Goal: Task Accomplishment & Management: Manage account settings

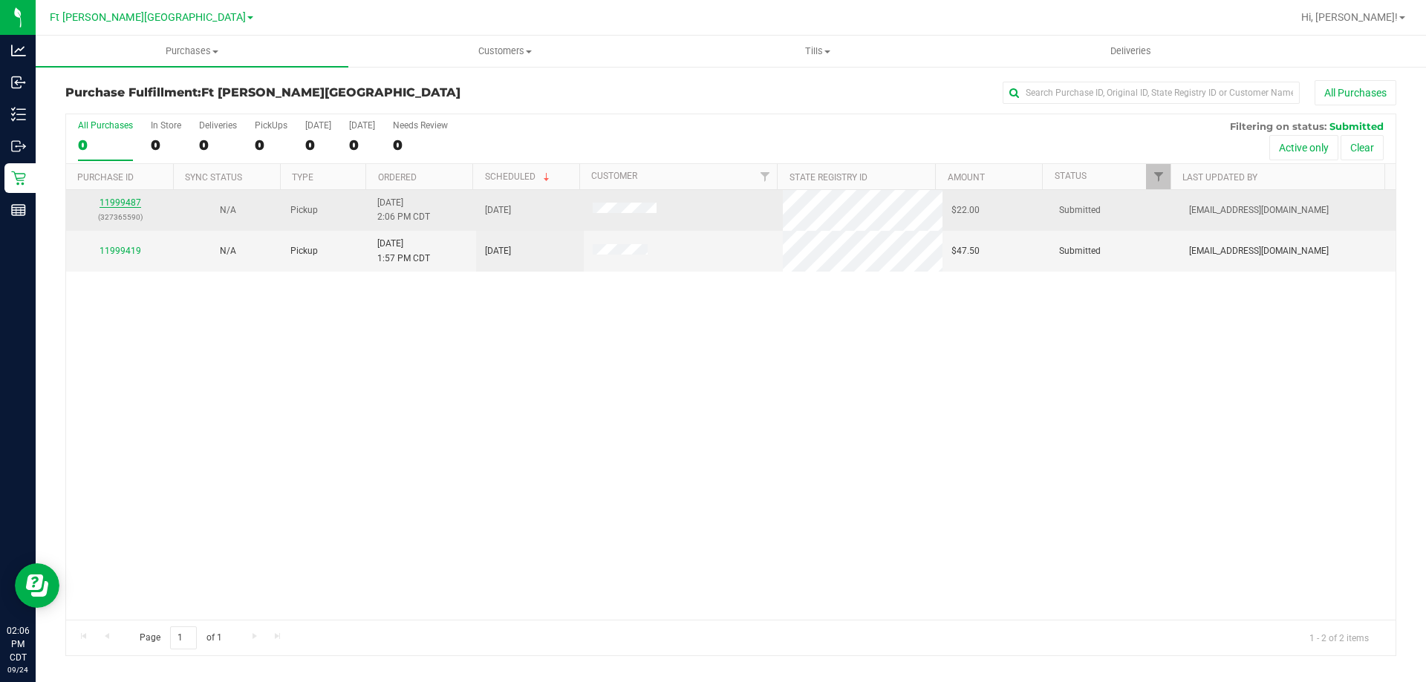
click at [125, 201] on link "11999487" at bounding box center [120, 203] width 42 height 10
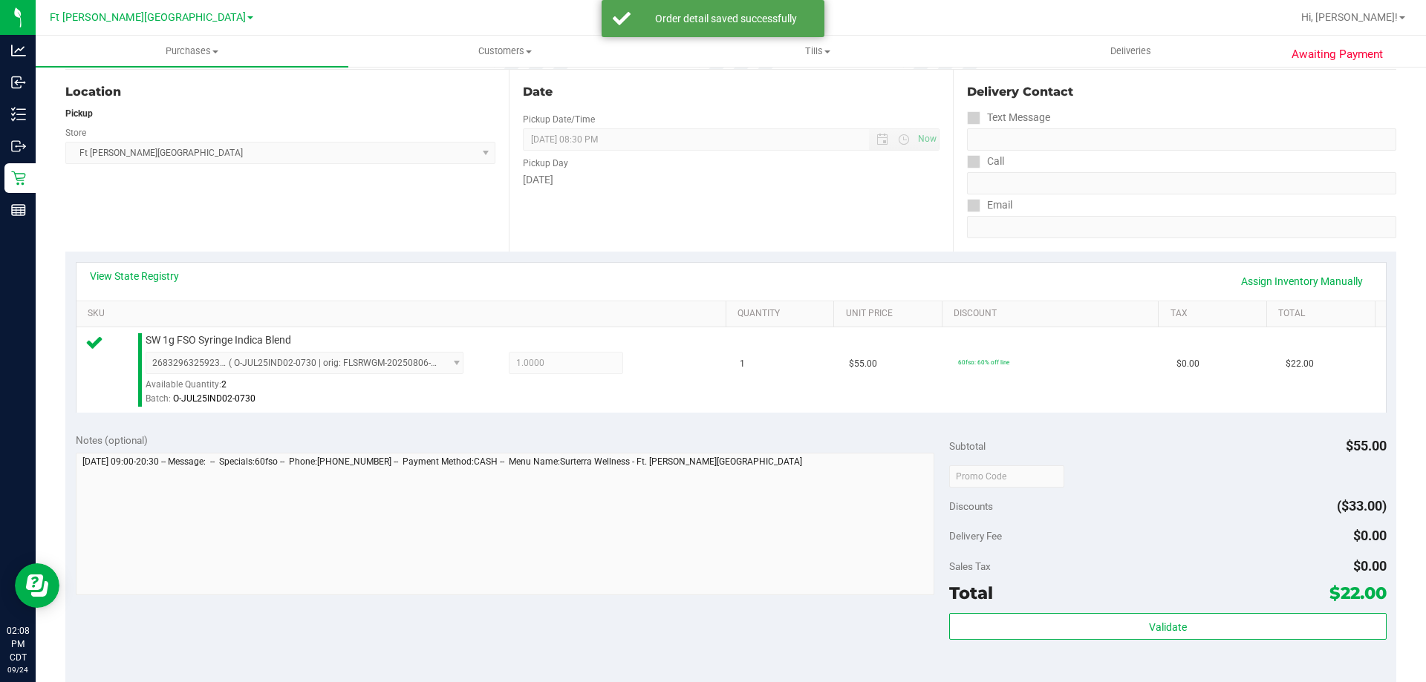
scroll to position [297, 0]
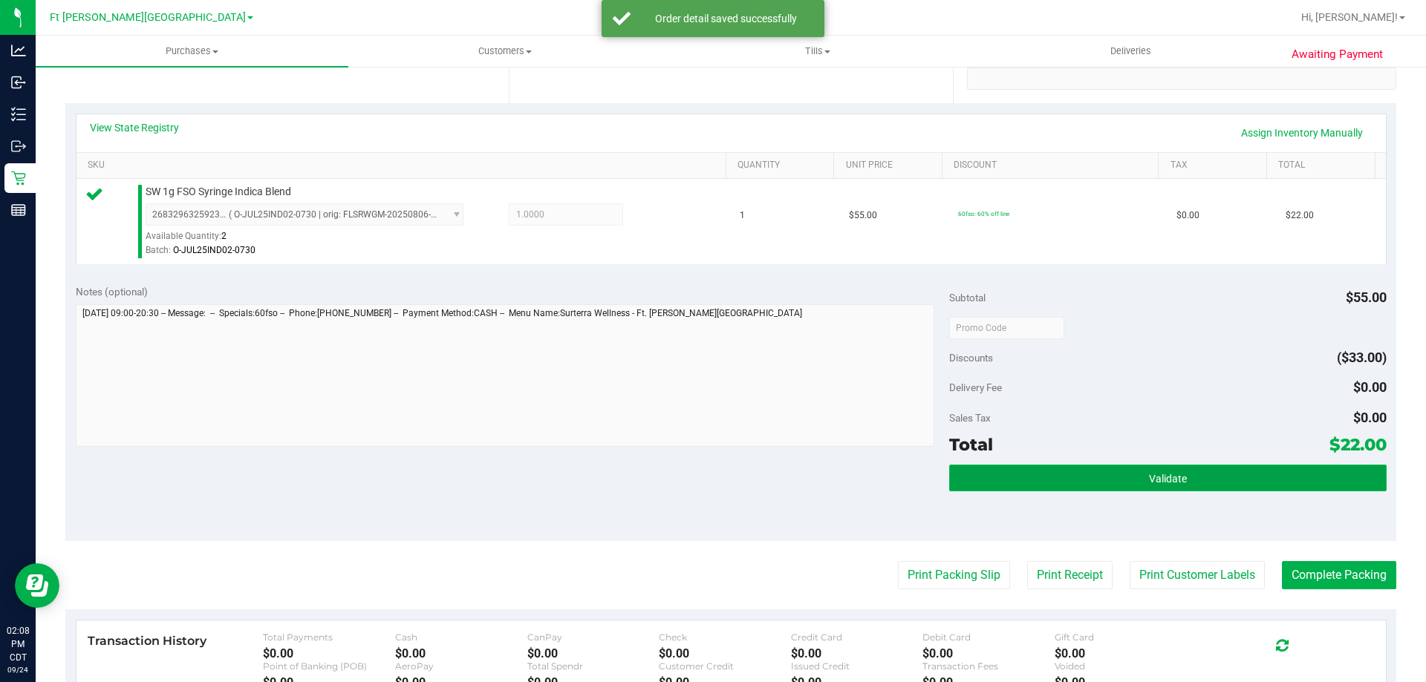
click at [1103, 479] on button "Validate" at bounding box center [1167, 478] width 437 height 27
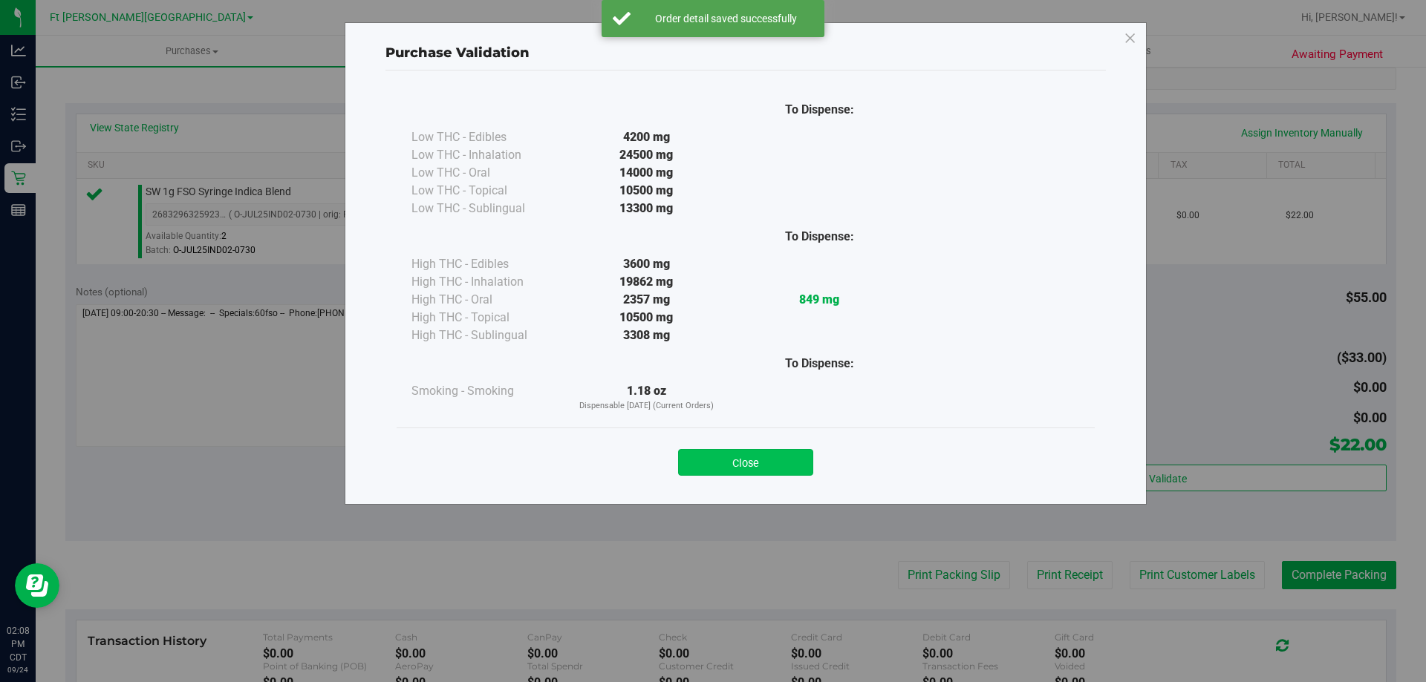
click at [775, 470] on button "Close" at bounding box center [745, 462] width 135 height 27
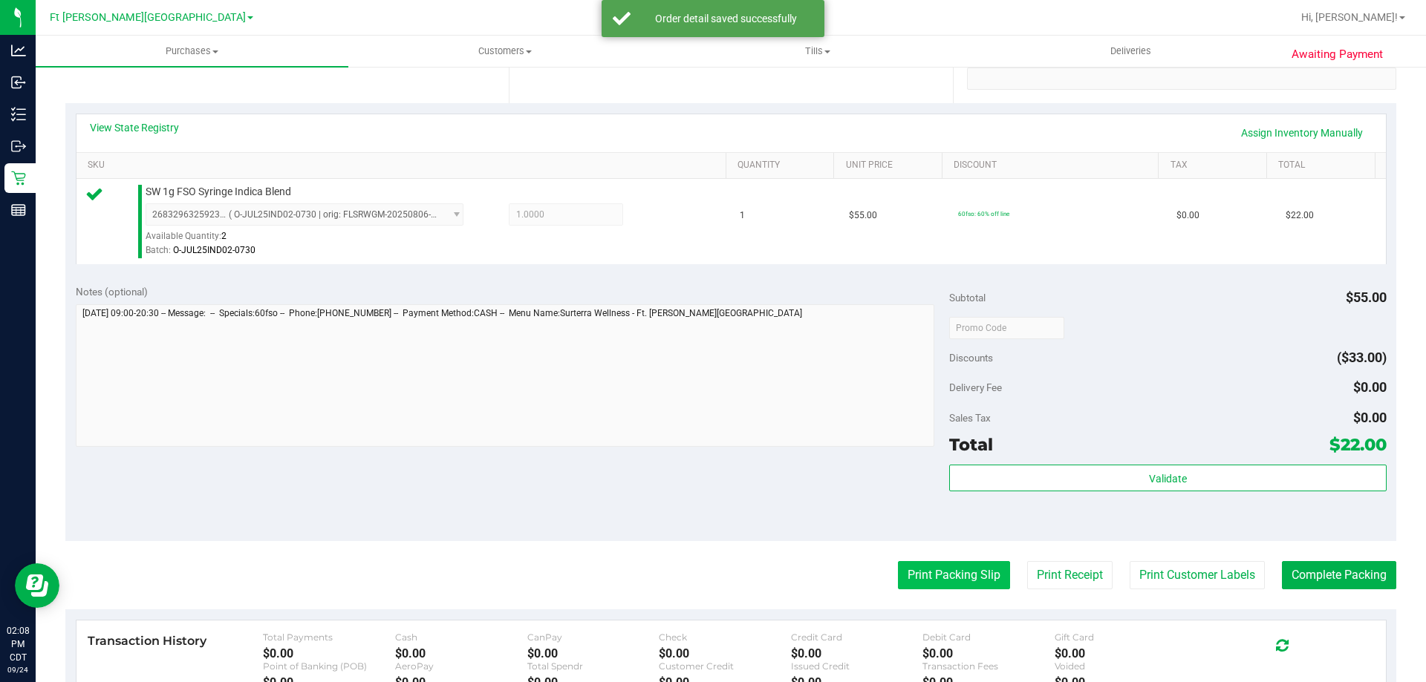
click at [941, 574] on button "Print Packing Slip" at bounding box center [954, 575] width 112 height 28
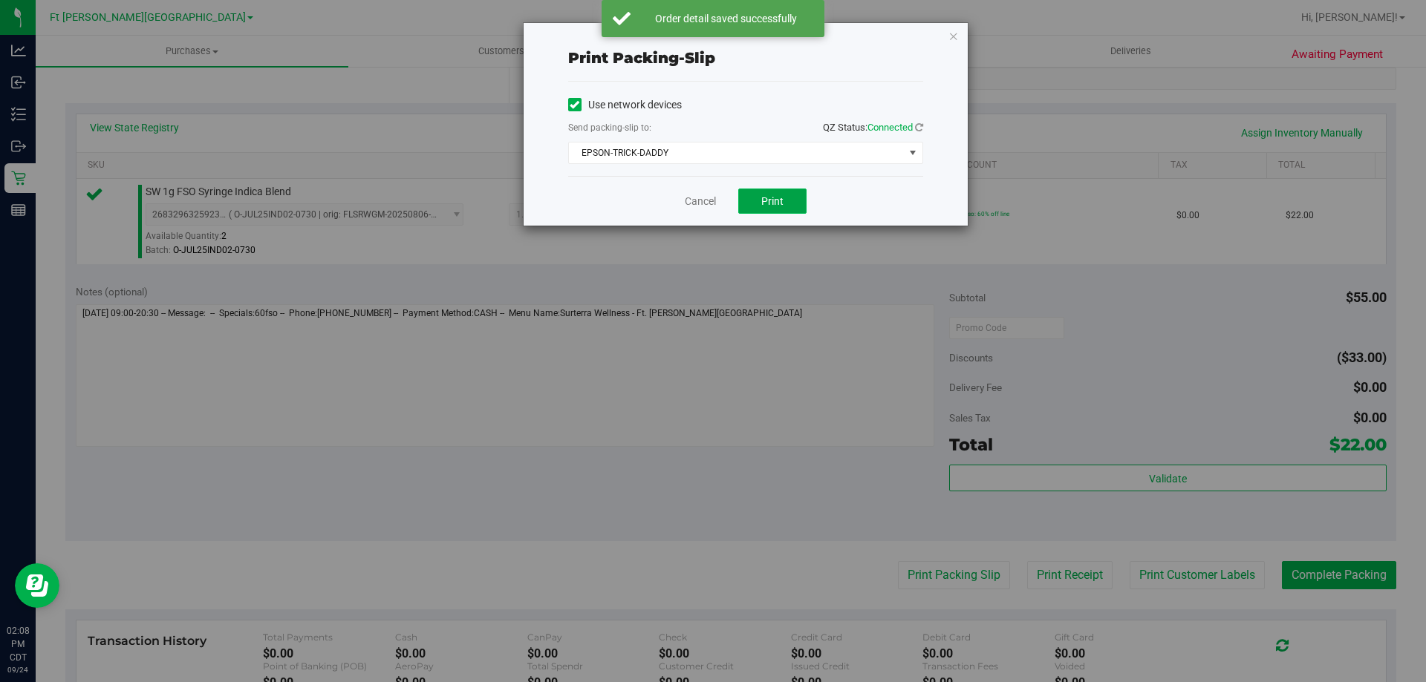
click at [788, 205] on button "Print" at bounding box center [772, 201] width 68 height 25
click at [712, 199] on link "Cancel" at bounding box center [700, 202] width 31 height 16
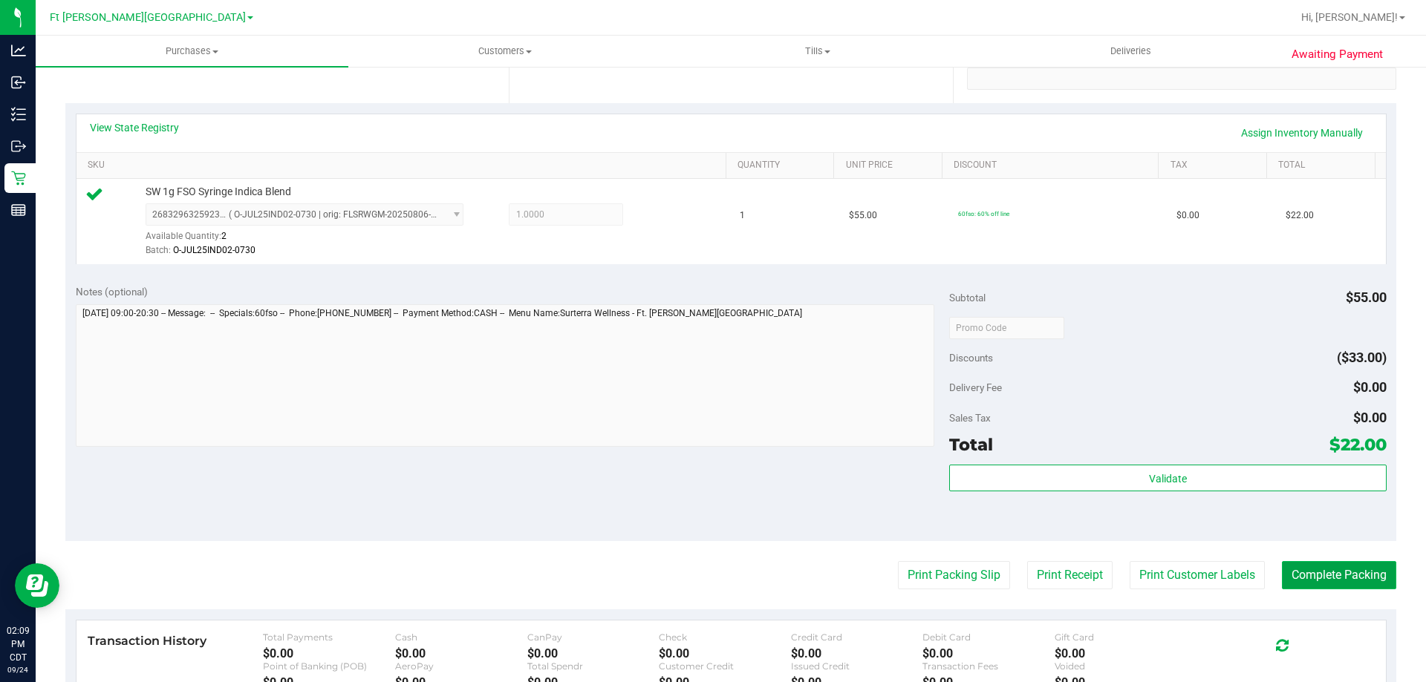
click at [1346, 581] on button "Complete Packing" at bounding box center [1339, 575] width 114 height 28
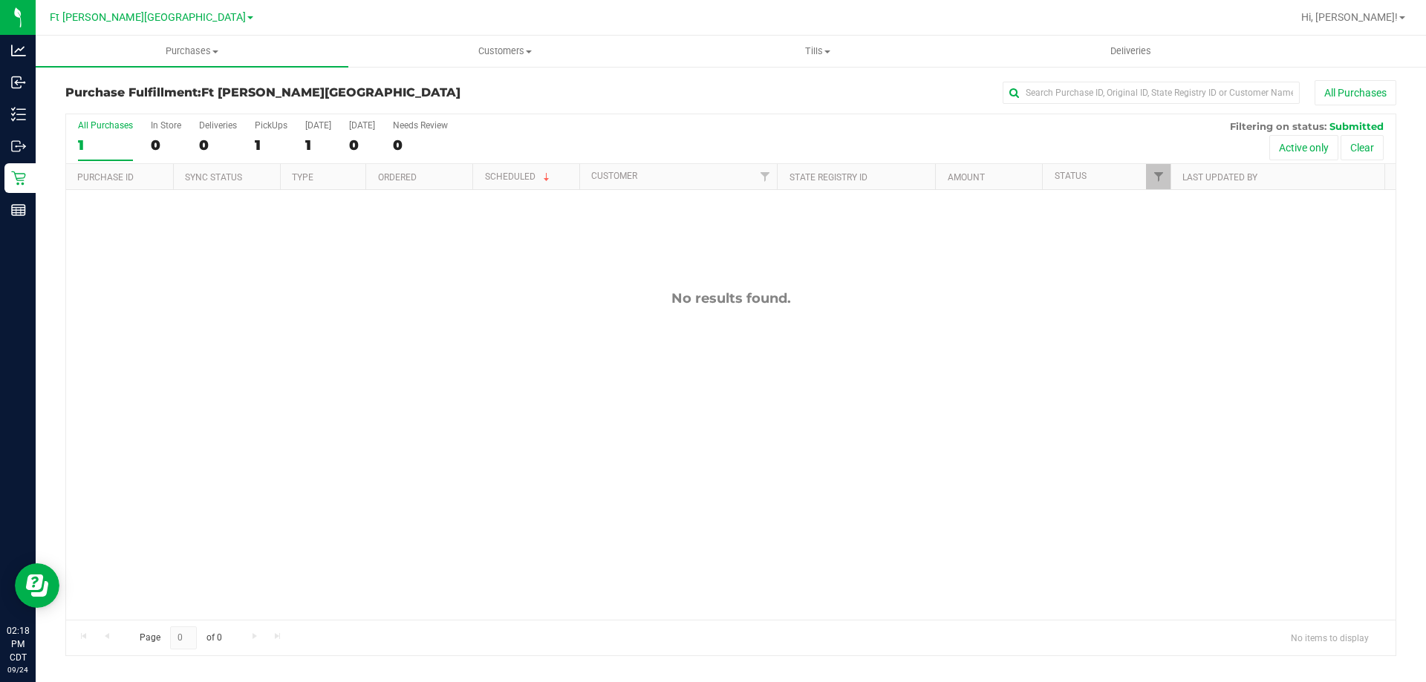
click at [982, 468] on div "No results found." at bounding box center [730, 455] width 1329 height 530
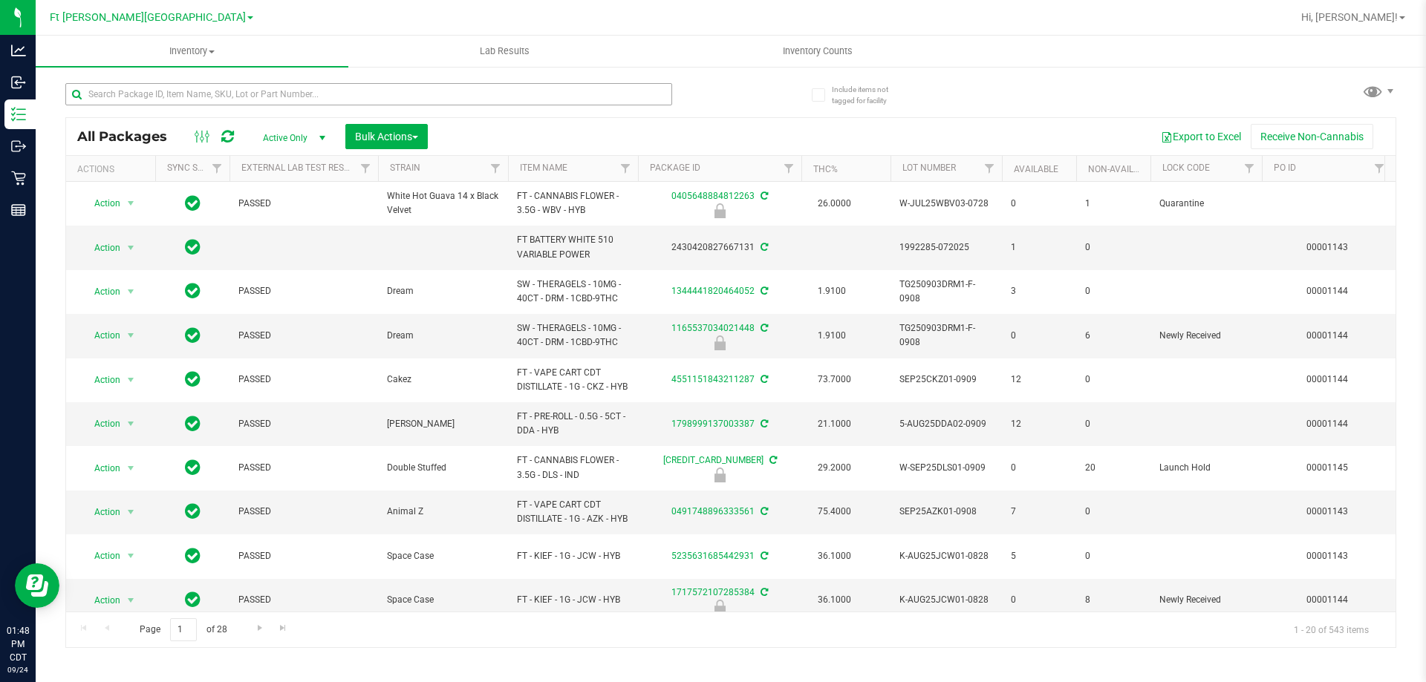
click at [154, 93] on input "text" at bounding box center [368, 94] width 607 height 22
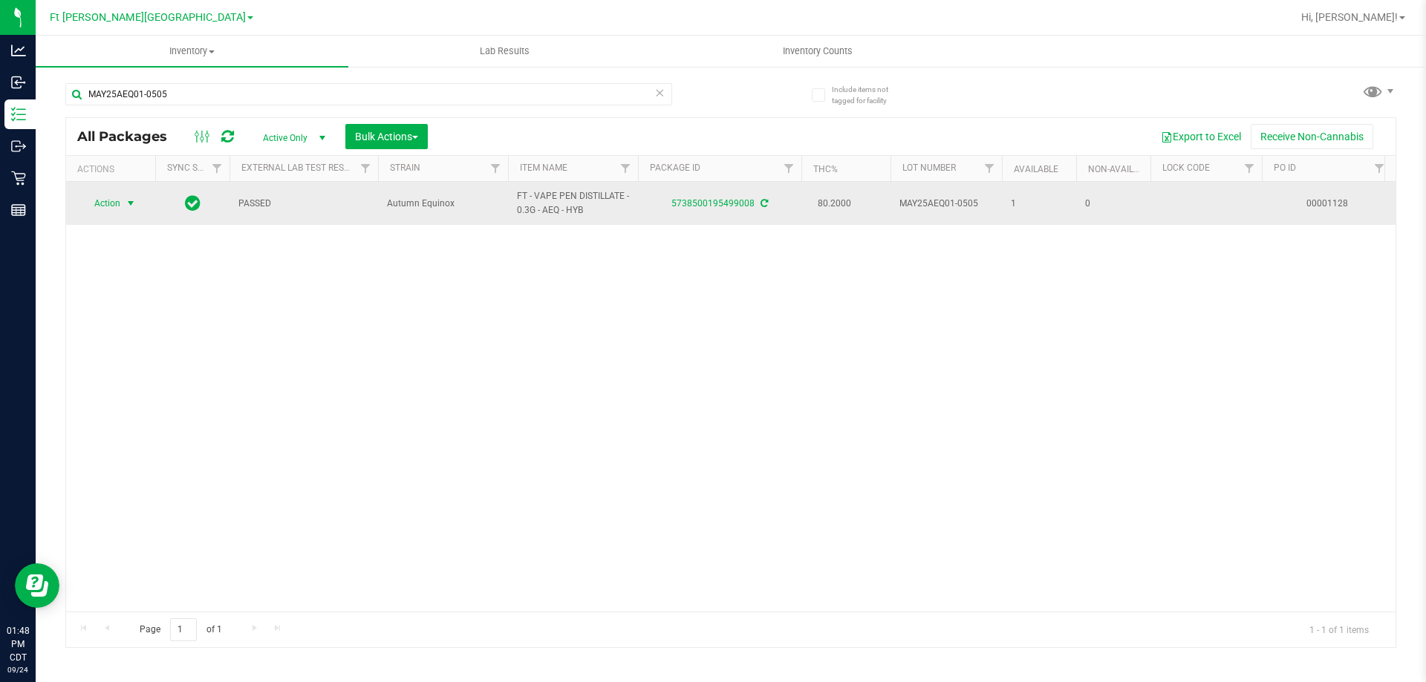
type input "MAY25AEQ01-0505"
click at [130, 206] on span "select" at bounding box center [131, 204] width 12 height 12
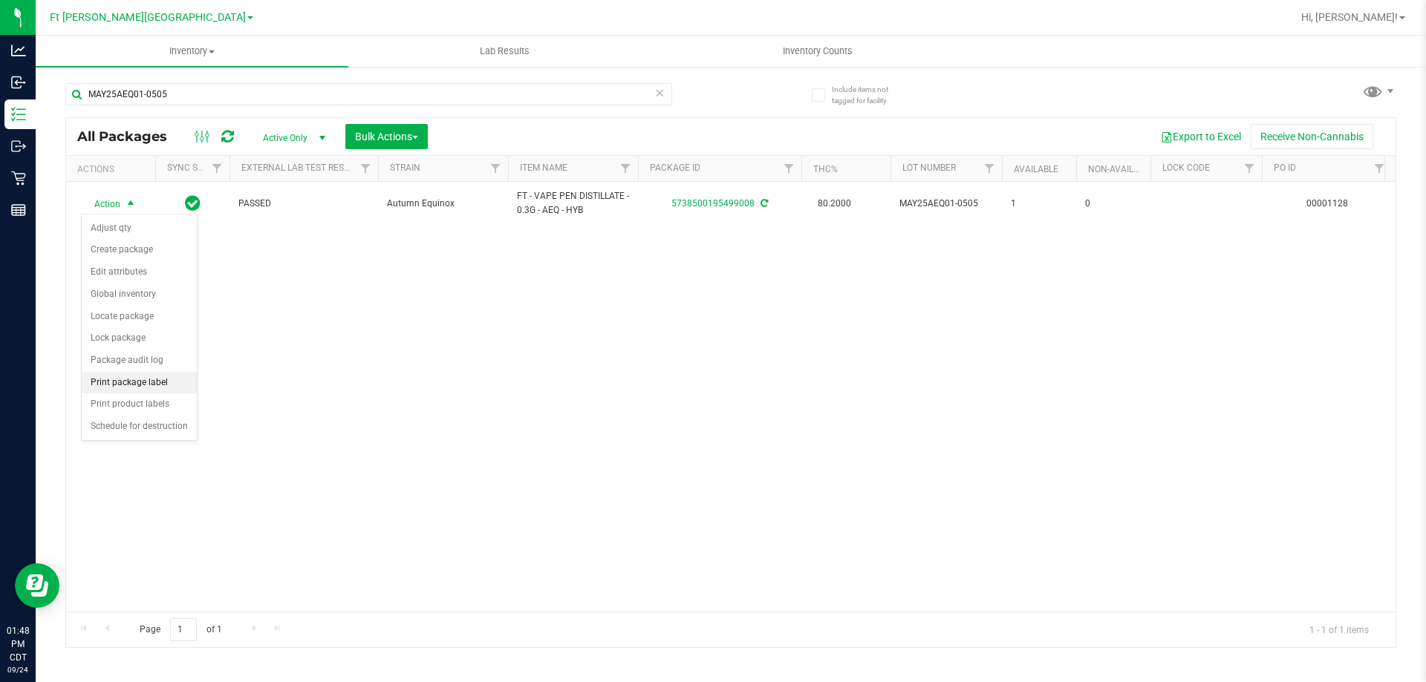
click at [157, 387] on li "Print package label" at bounding box center [139, 383] width 115 height 22
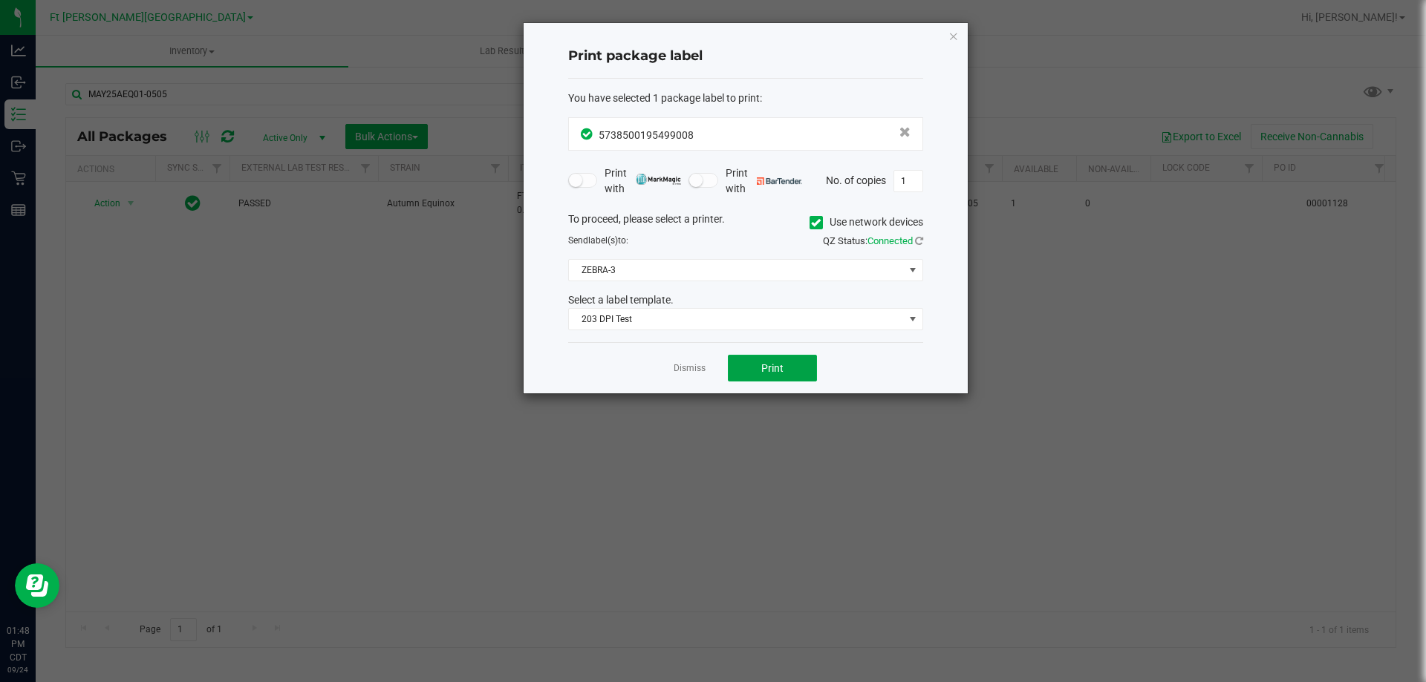
drag, startPoint x: 786, startPoint y: 370, endPoint x: 799, endPoint y: 425, distance: 56.4
click at [788, 371] on button "Print" at bounding box center [772, 368] width 89 height 27
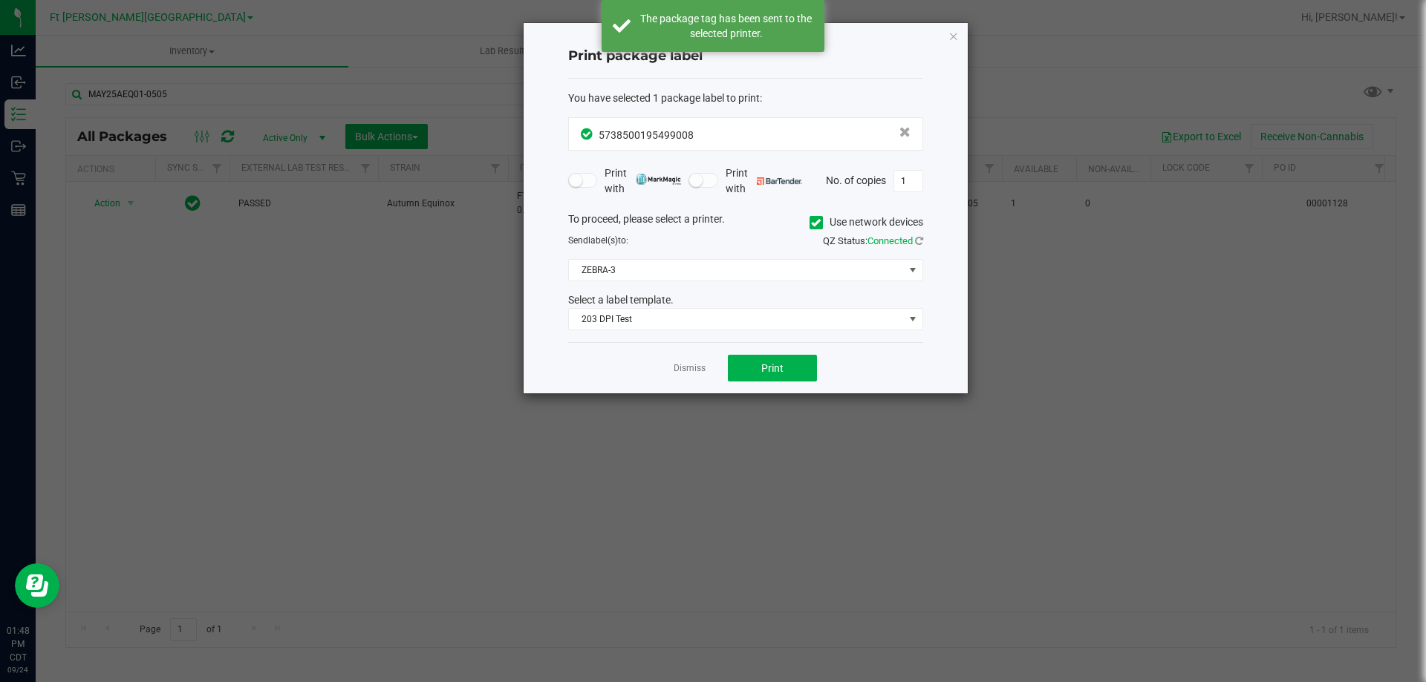
click at [691, 371] on link "Dismiss" at bounding box center [689, 368] width 32 height 13
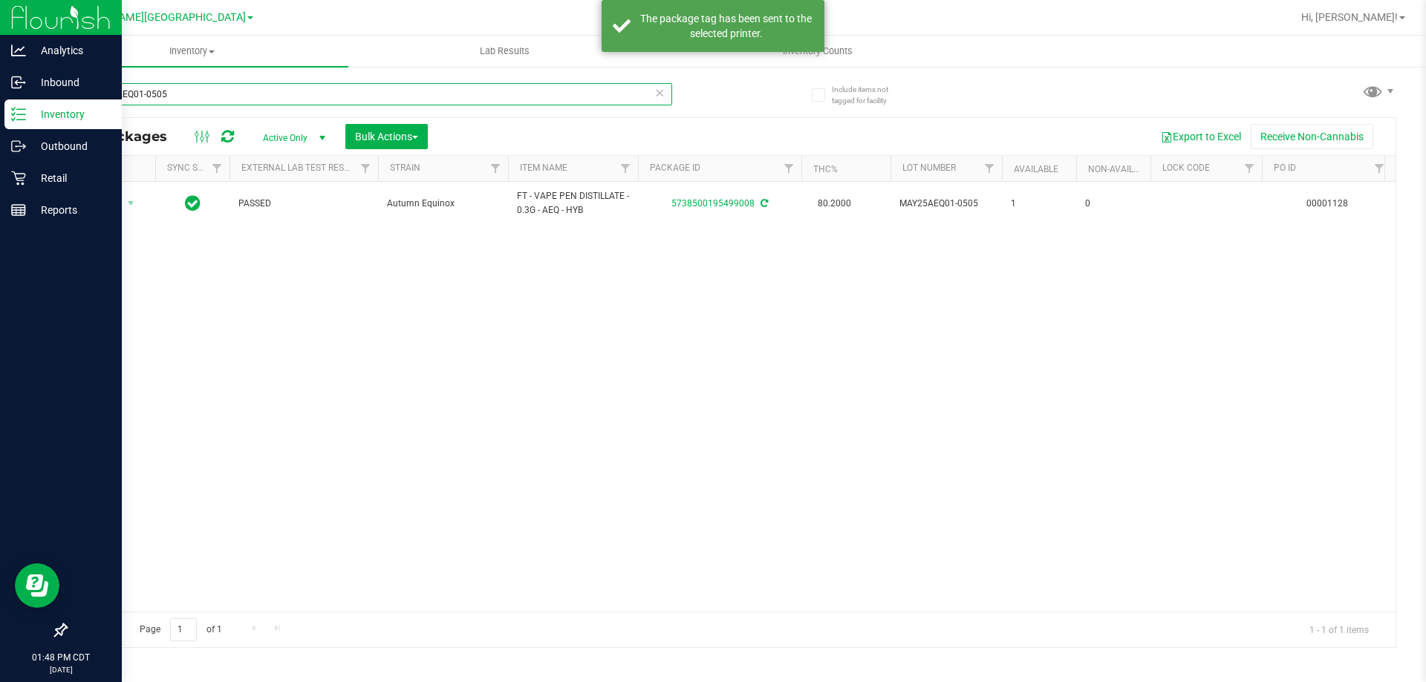
drag, startPoint x: 171, startPoint y: 99, endPoint x: 109, endPoint y: 119, distance: 64.8
click at [0, 53] on div "Analytics Inbound Inventory Outbound Retail Reports 01:48 PM CDT [DATE] 09/24 F…" at bounding box center [713, 341] width 1426 height 682
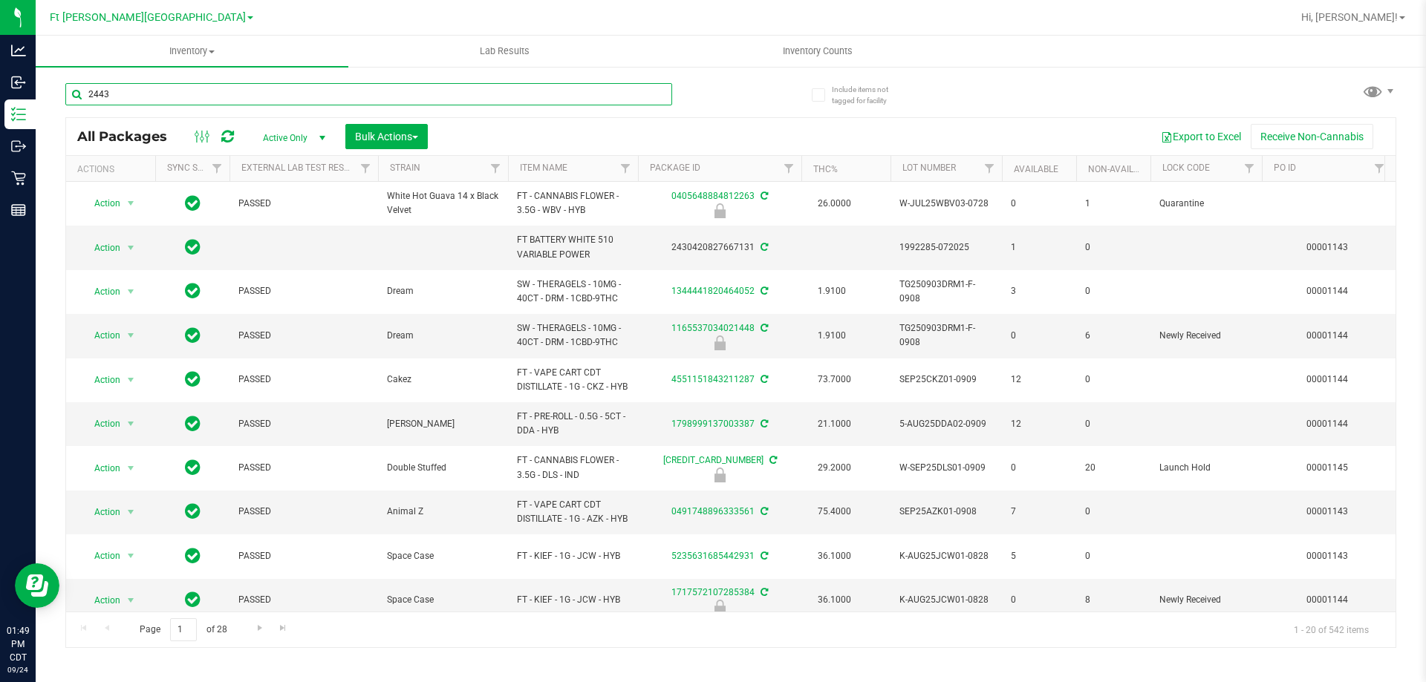
type input "2443"
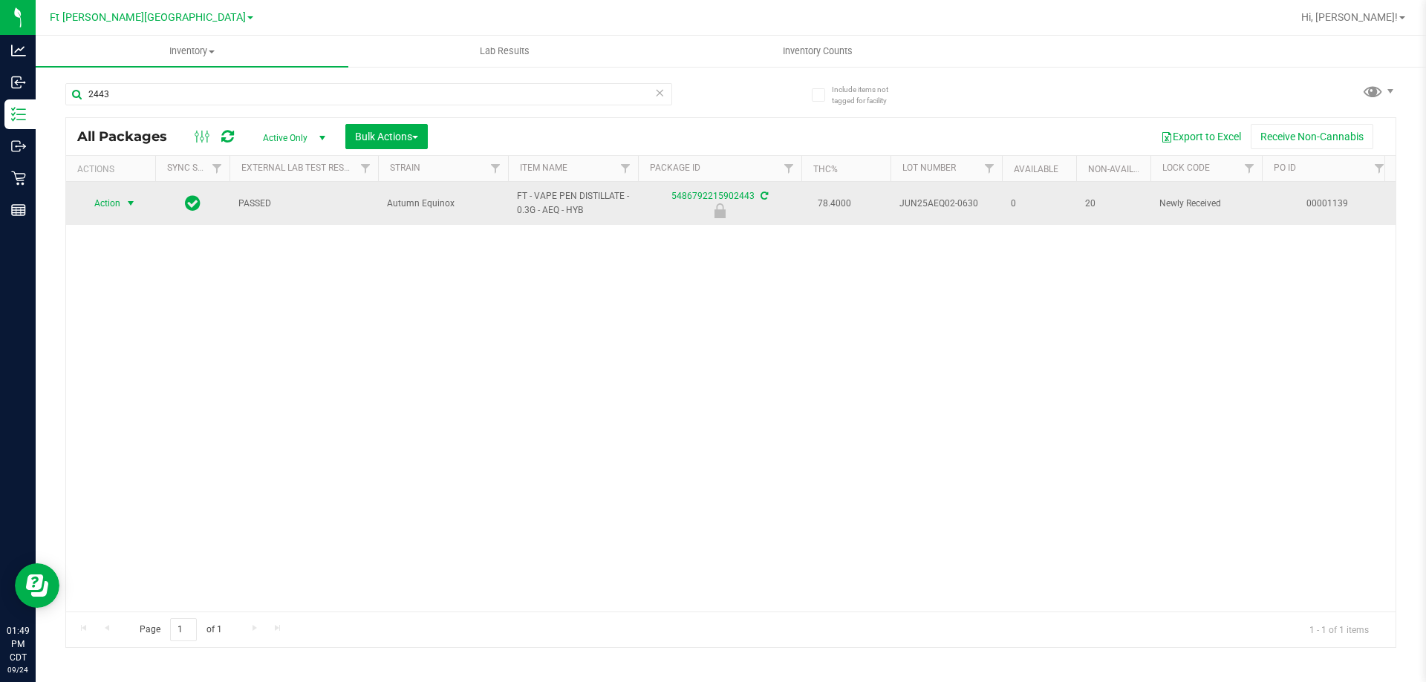
click at [117, 206] on span "Action" at bounding box center [101, 203] width 40 height 21
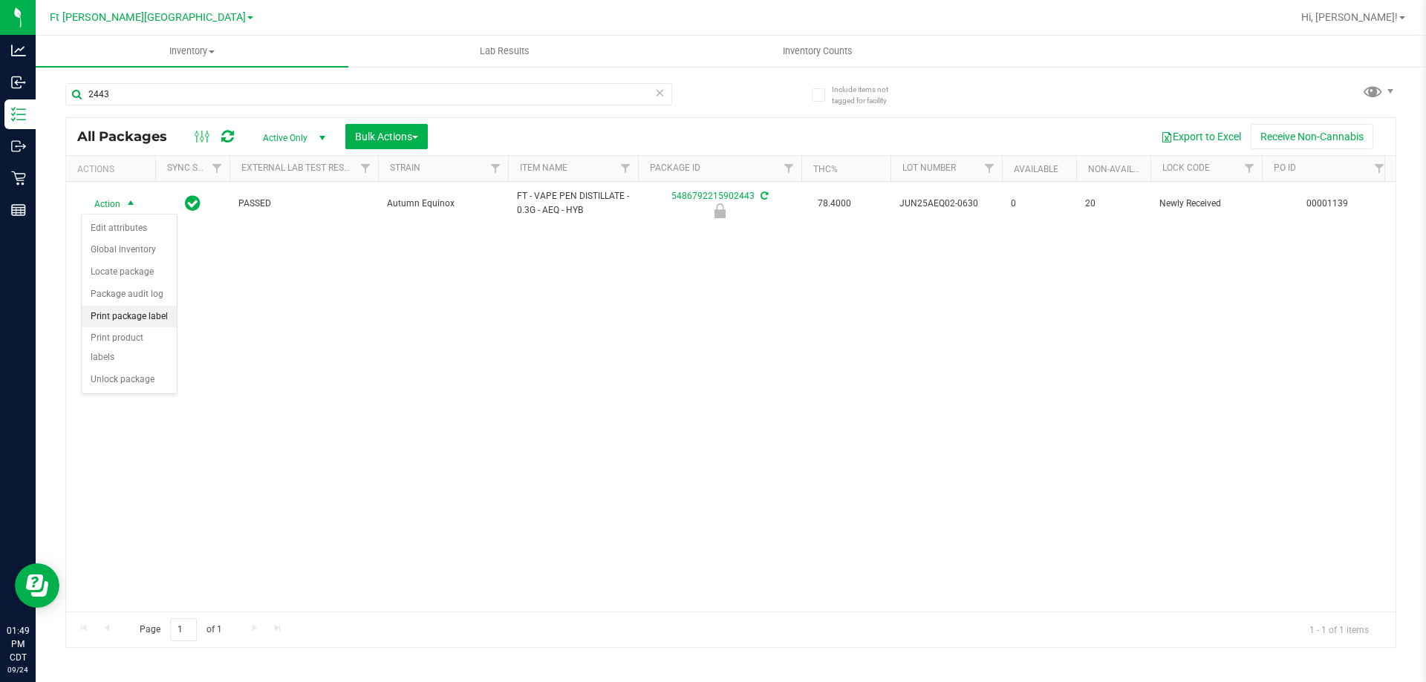
click at [148, 313] on li "Print package label" at bounding box center [129, 317] width 95 height 22
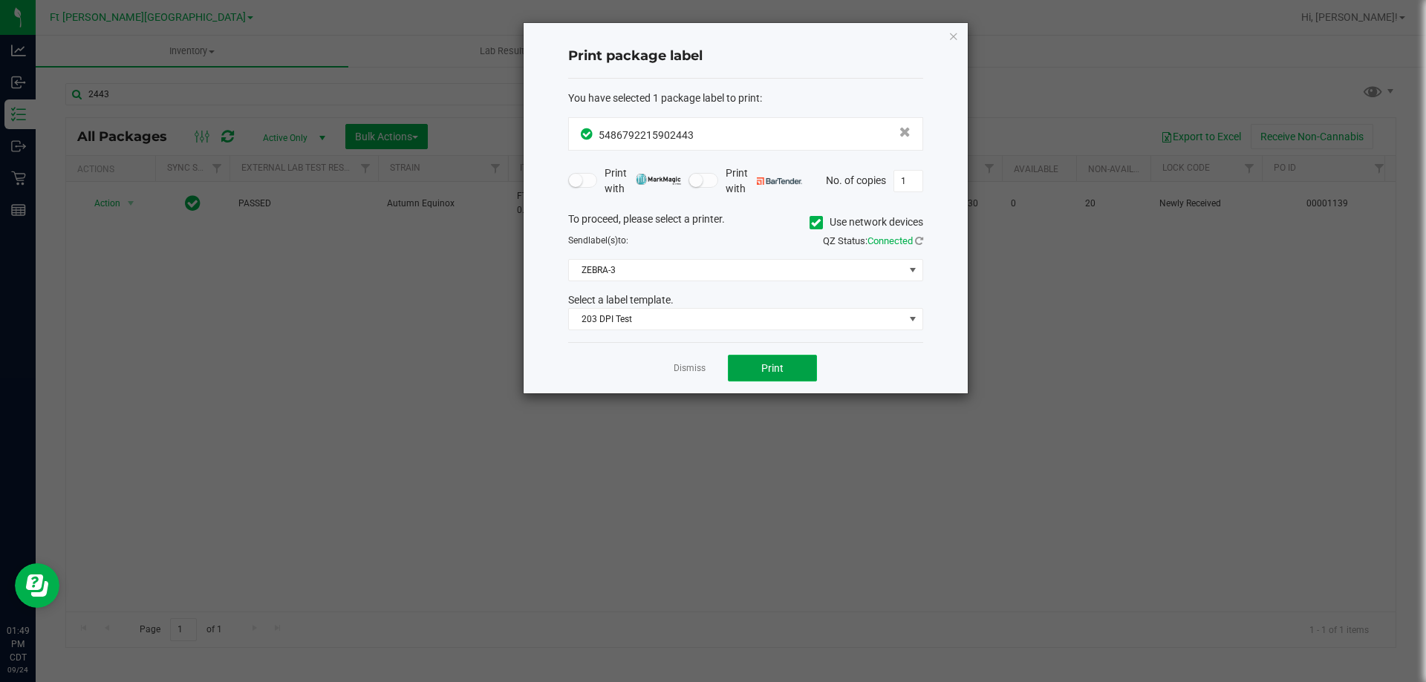
click at [762, 368] on span "Print" at bounding box center [772, 368] width 22 height 12
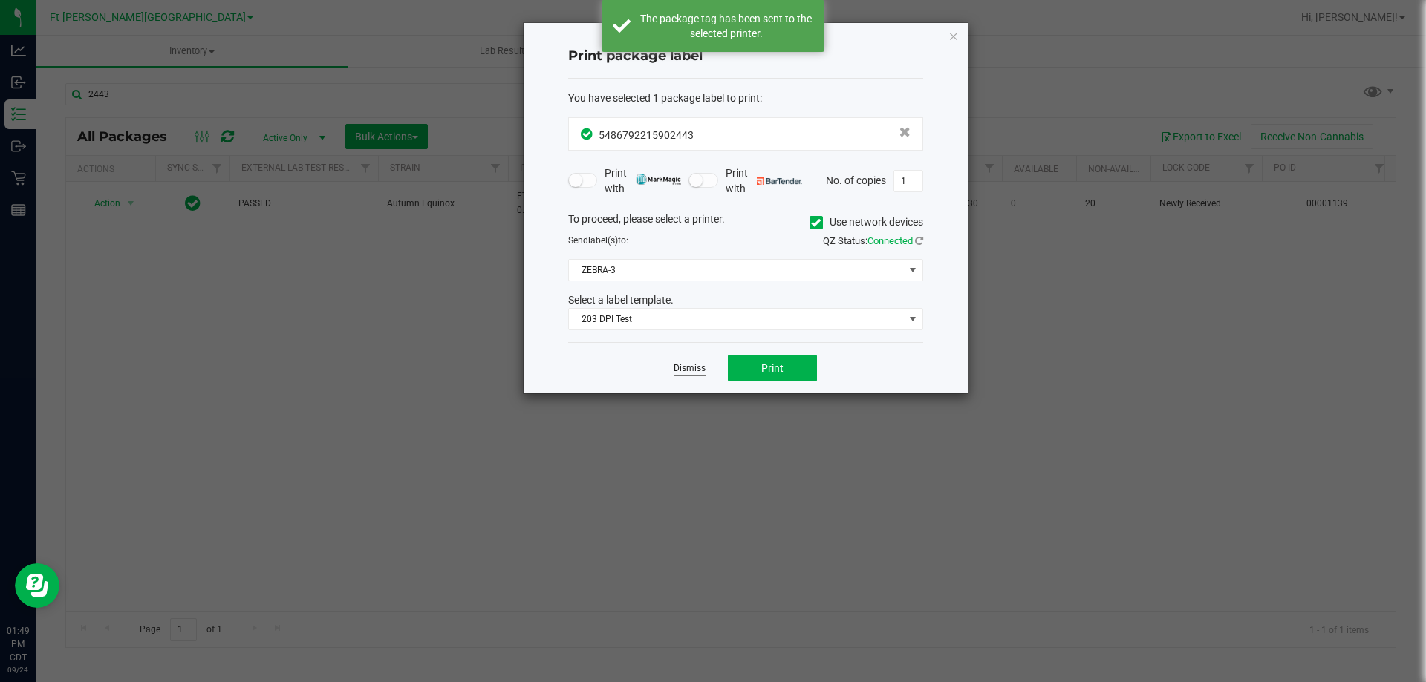
click at [688, 370] on link "Dismiss" at bounding box center [689, 368] width 32 height 13
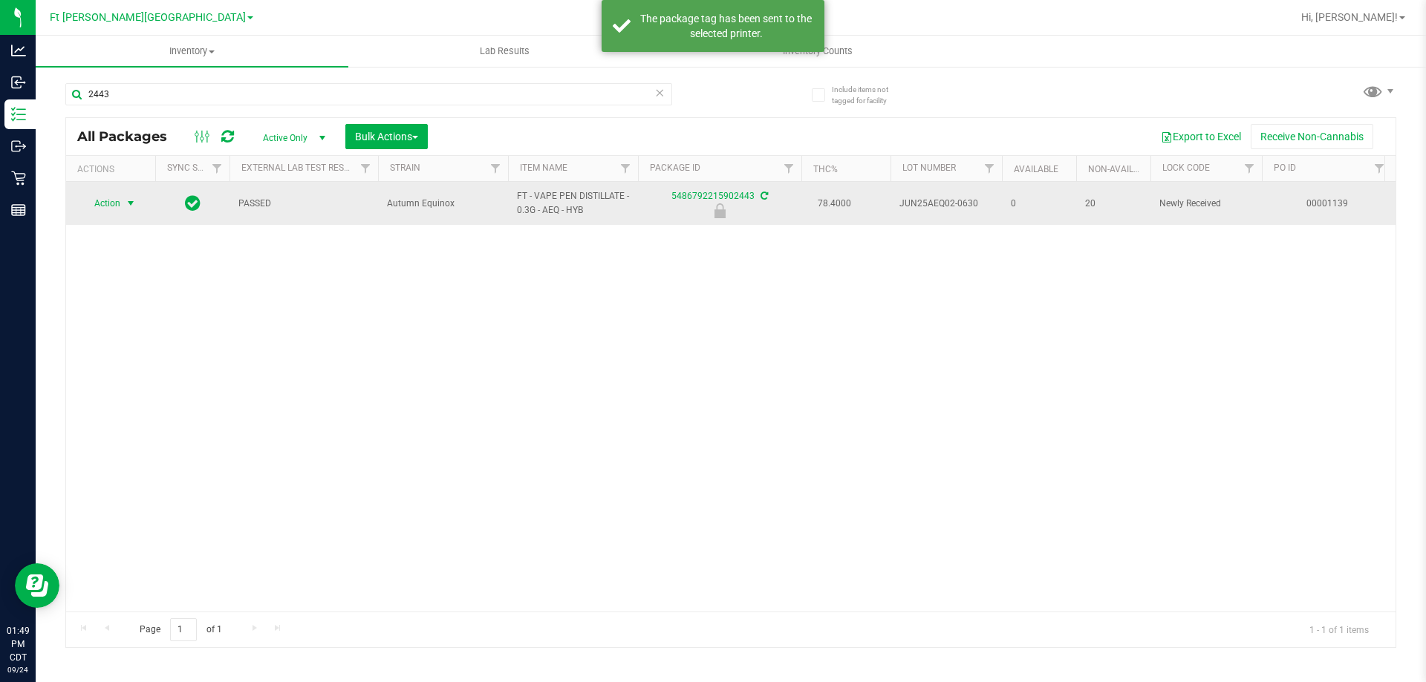
click at [102, 206] on span "Action" at bounding box center [101, 203] width 40 height 21
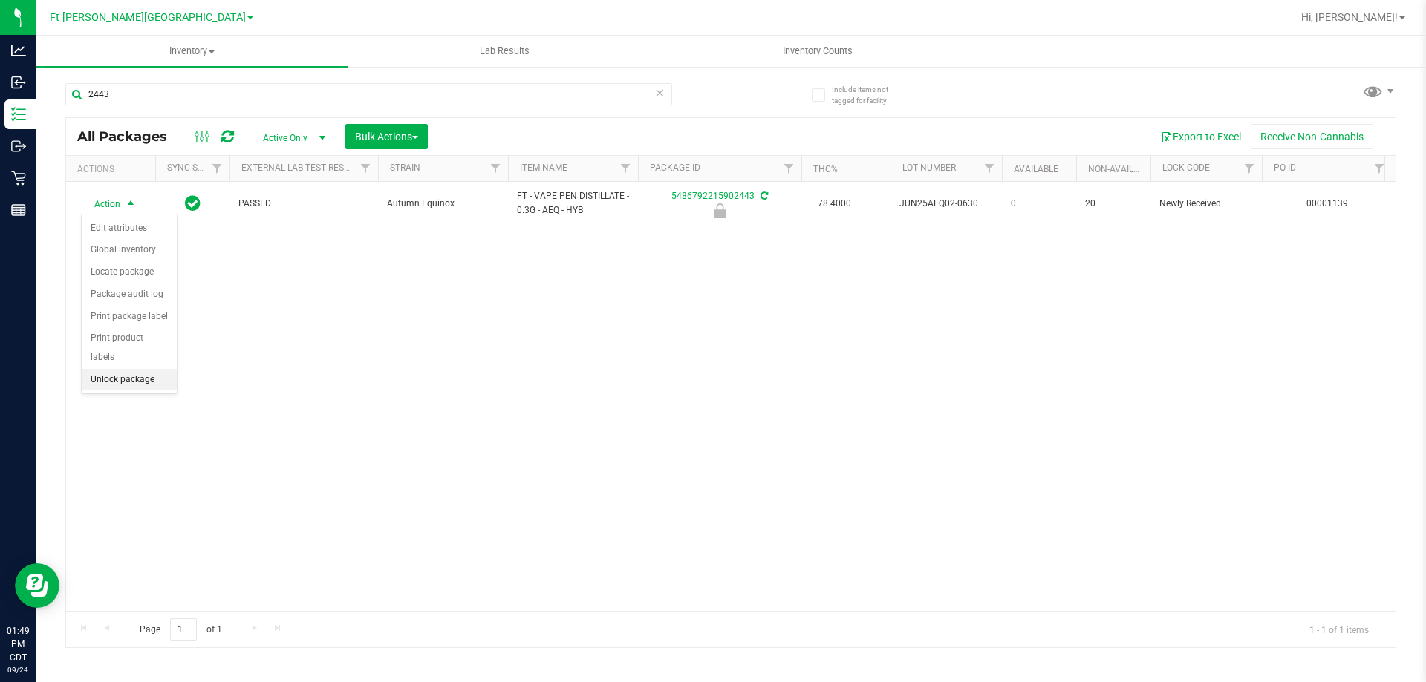
click at [121, 369] on li "Unlock package" at bounding box center [129, 380] width 95 height 22
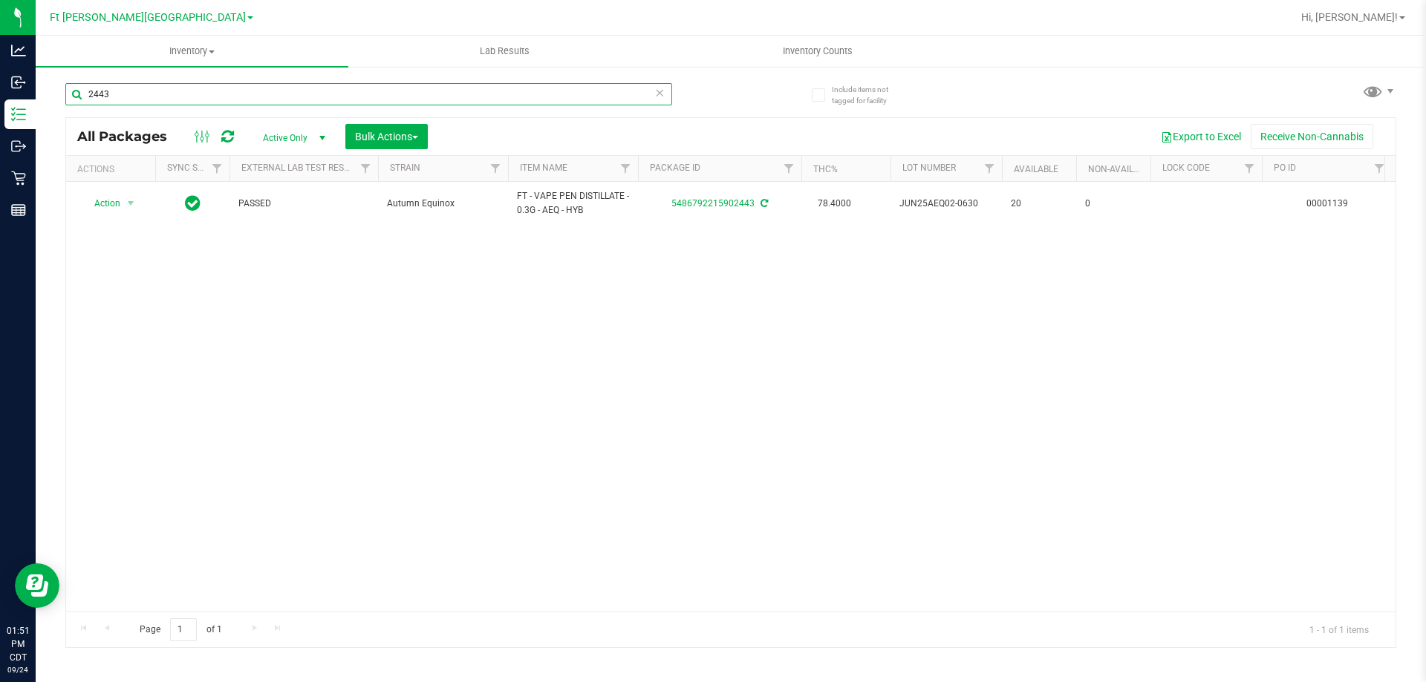
drag, startPoint x: 130, startPoint y: 101, endPoint x: 70, endPoint y: 108, distance: 60.6
click at [55, 101] on div "Include items not tagged for facility 2443 All Packages Active Only Active Only…" at bounding box center [731, 291] width 1390 height 453
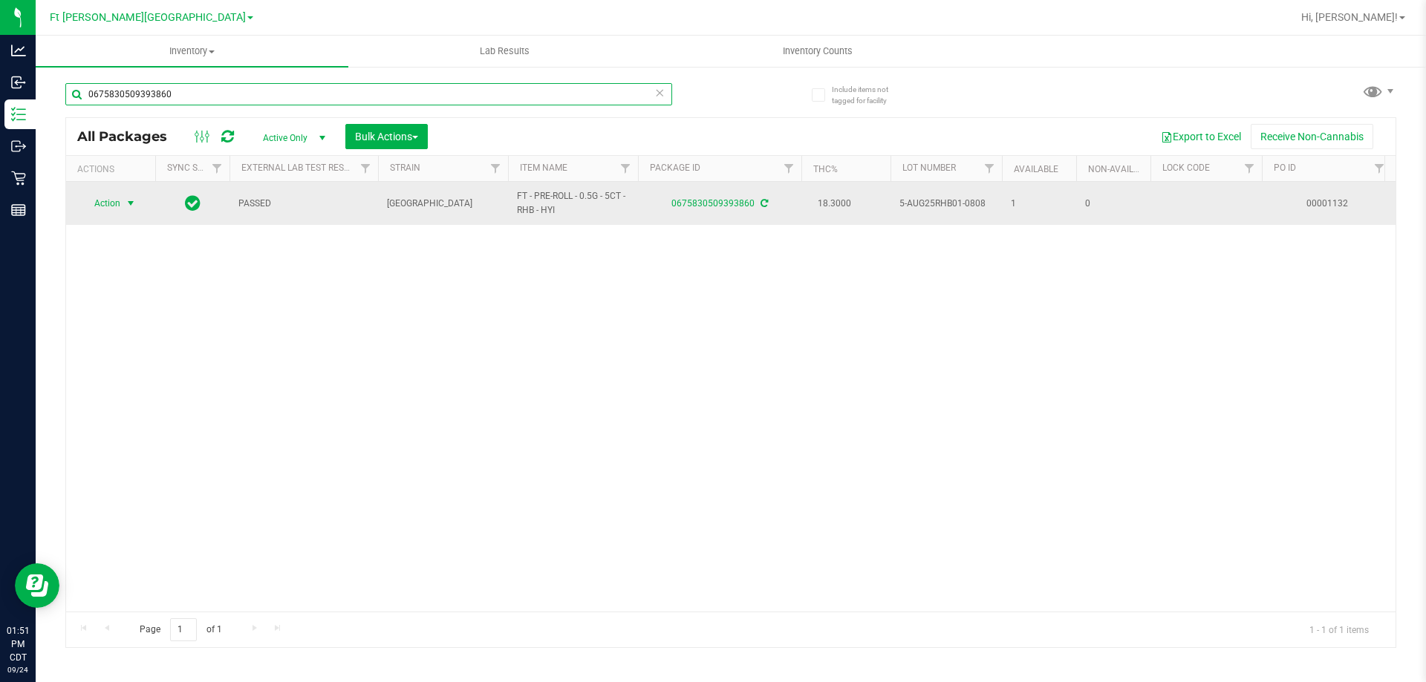
type input "0675830509393860"
click at [114, 206] on span "Action" at bounding box center [101, 203] width 40 height 21
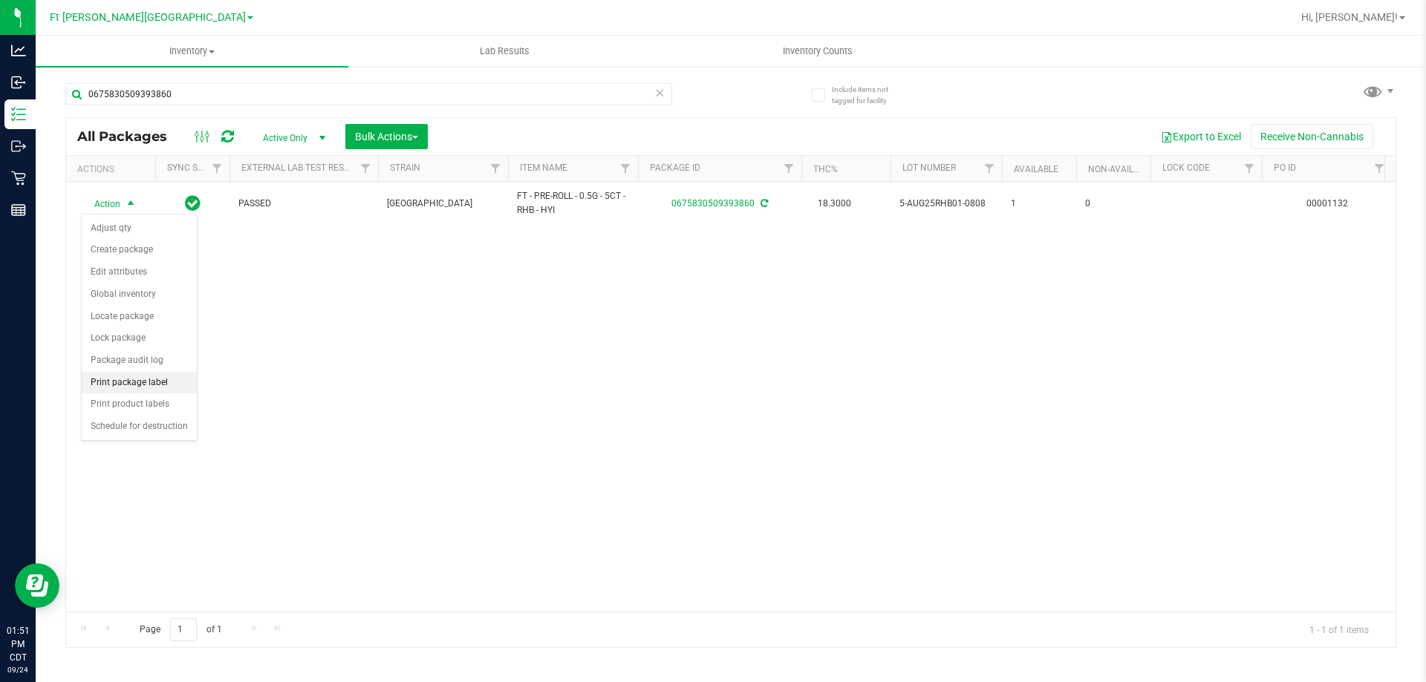
click at [168, 381] on li "Print package label" at bounding box center [139, 383] width 115 height 22
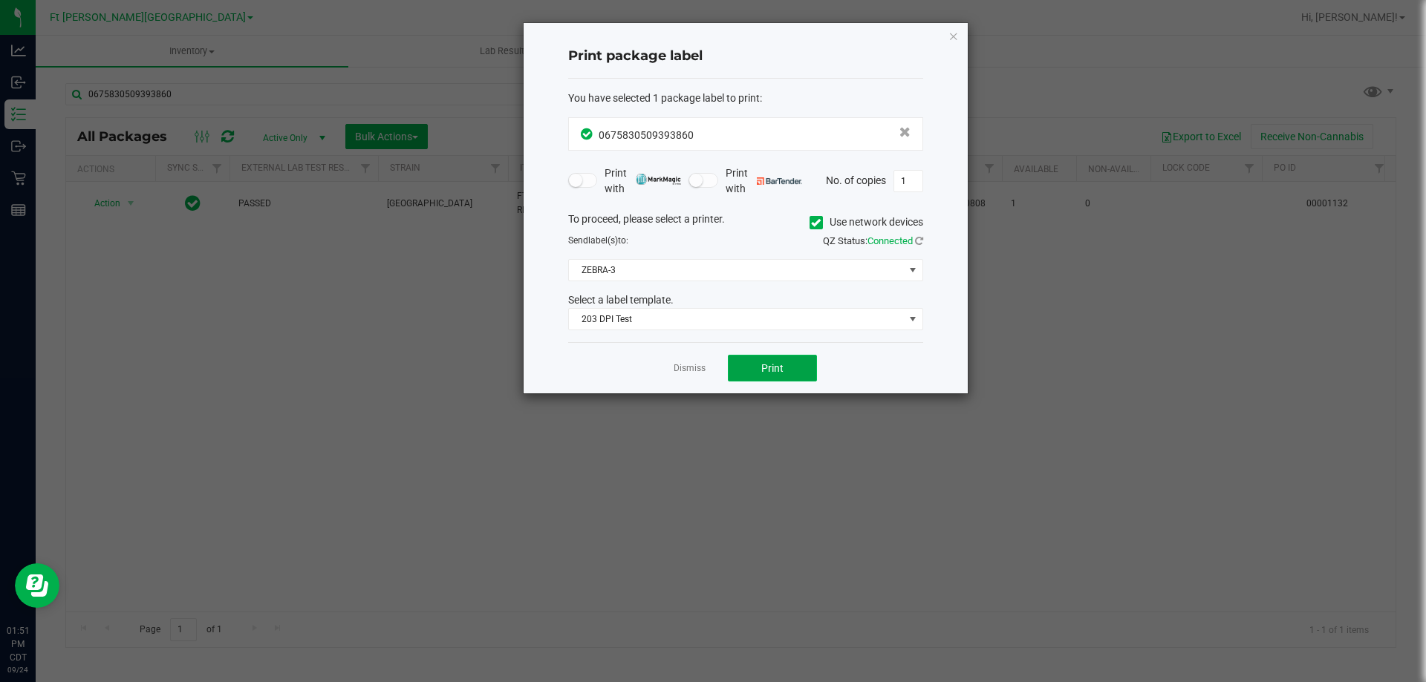
click at [777, 375] on button "Print" at bounding box center [772, 368] width 89 height 27
click at [699, 370] on link "Dismiss" at bounding box center [689, 368] width 32 height 13
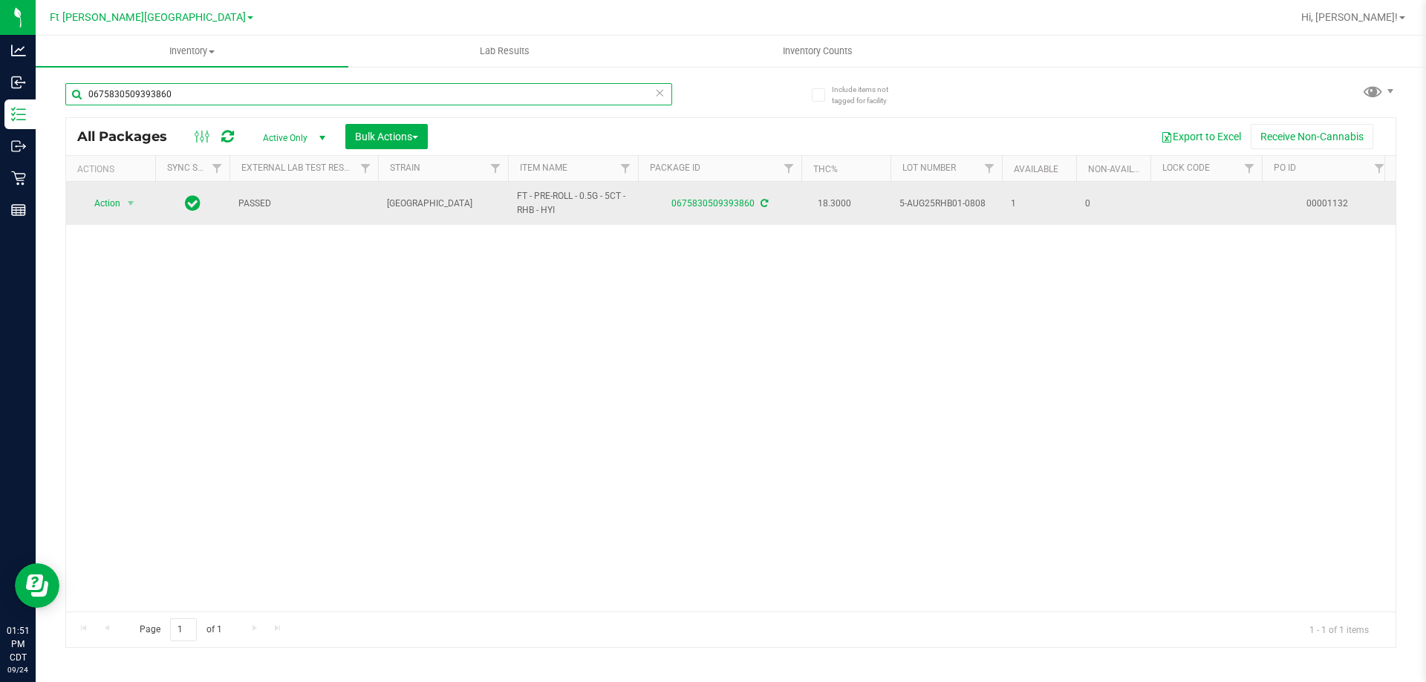
drag, startPoint x: 168, startPoint y: 91, endPoint x: 304, endPoint y: 196, distance: 171.5
click at [11, 110] on div "Analytics Inbound Inventory Outbound Retail Reports 01:51 PM CDT [DATE] 09/24 F…" at bounding box center [713, 341] width 1426 height 682
type input "5382706684960046"
click at [114, 203] on span "Action" at bounding box center [101, 203] width 40 height 21
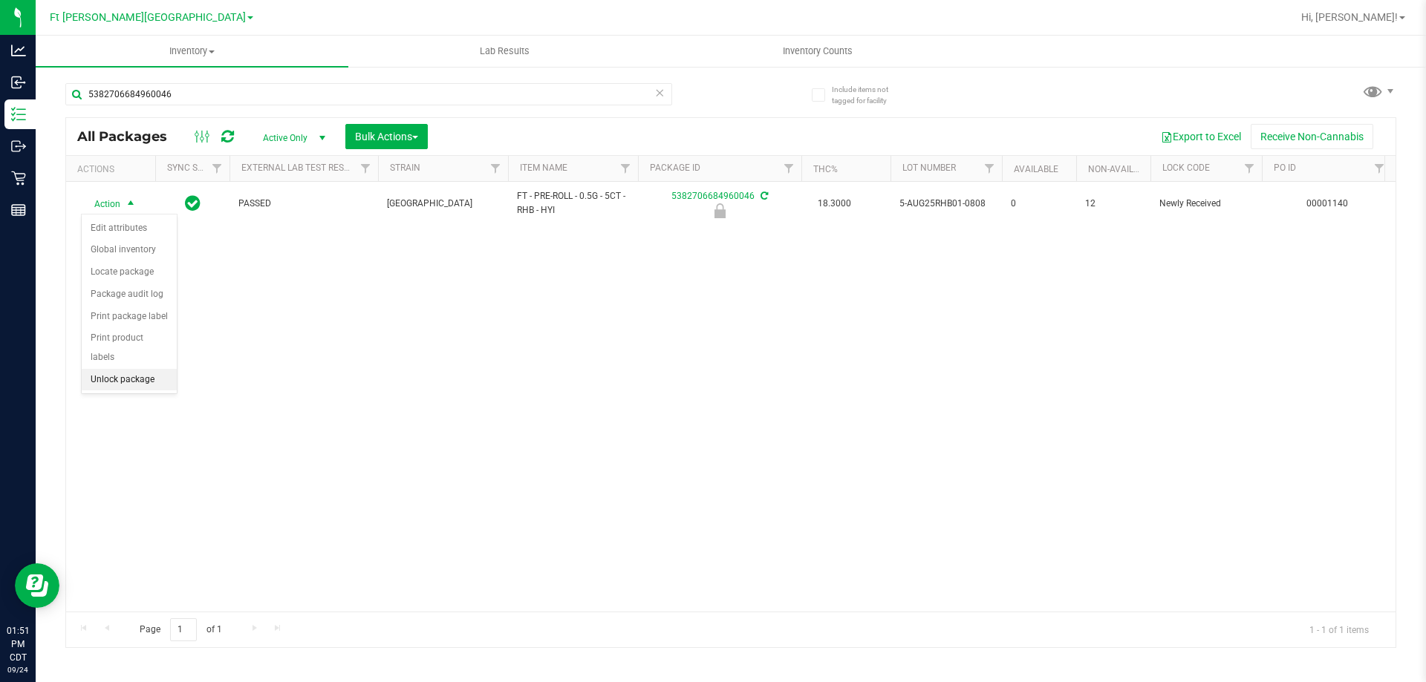
click at [138, 369] on li "Unlock package" at bounding box center [129, 380] width 95 height 22
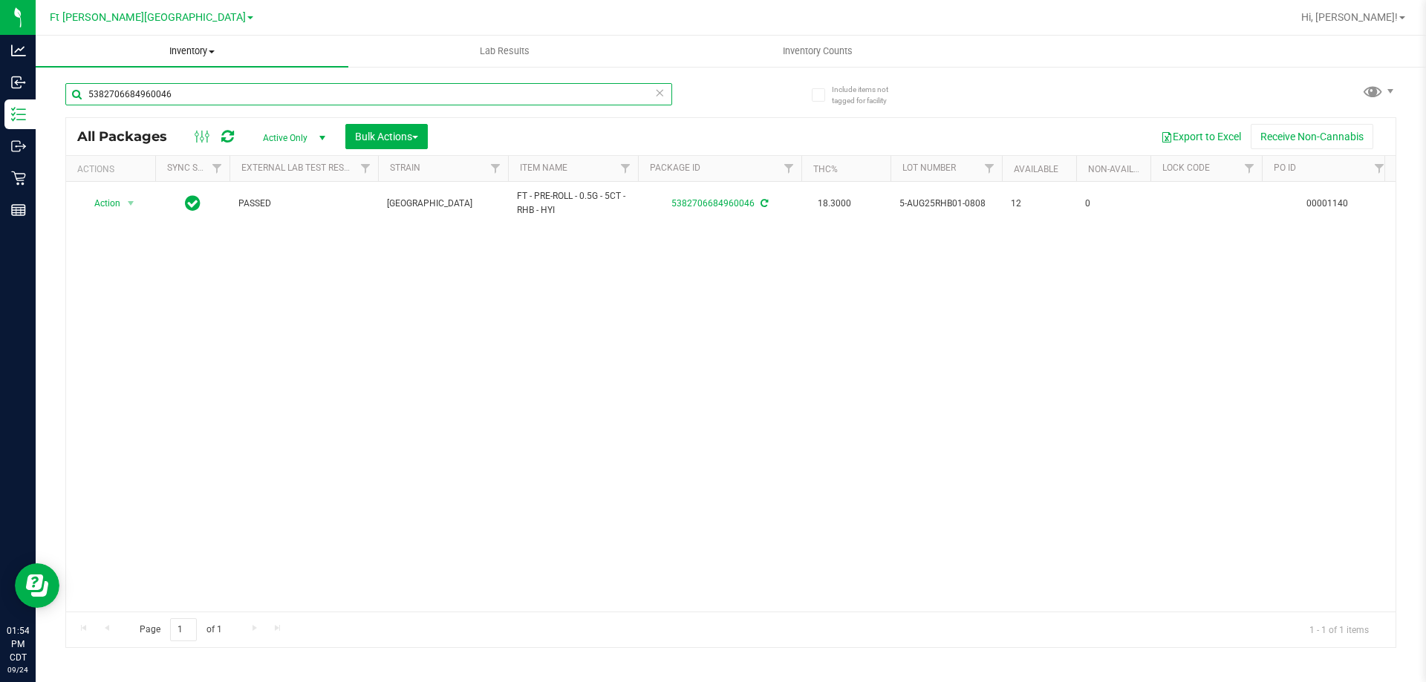
drag, startPoint x: 179, startPoint y: 96, endPoint x: 76, endPoint y: 39, distance: 117.3
click at [73, 36] on inventory "Inventory All packages All inventory Waste log Create inventory Lab Results Inv…" at bounding box center [731, 277] width 1390 height 483
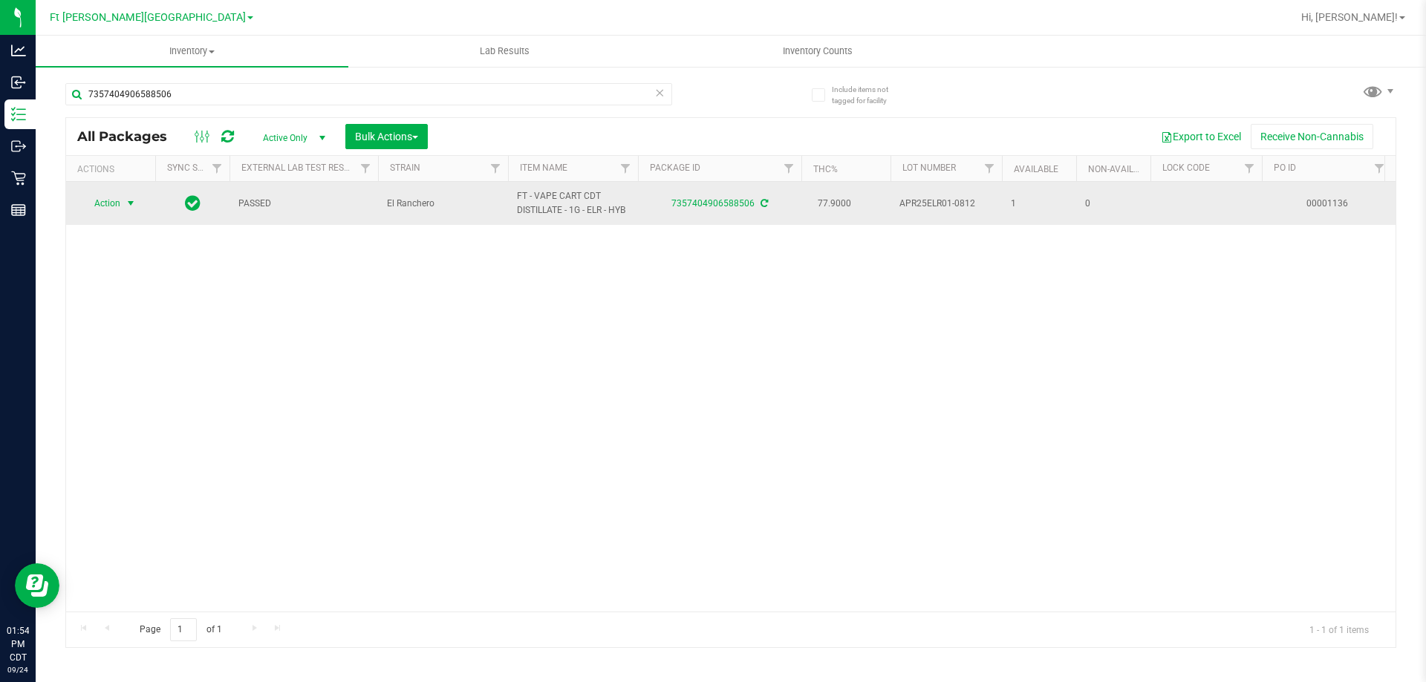
click at [105, 203] on span "Action" at bounding box center [101, 203] width 40 height 21
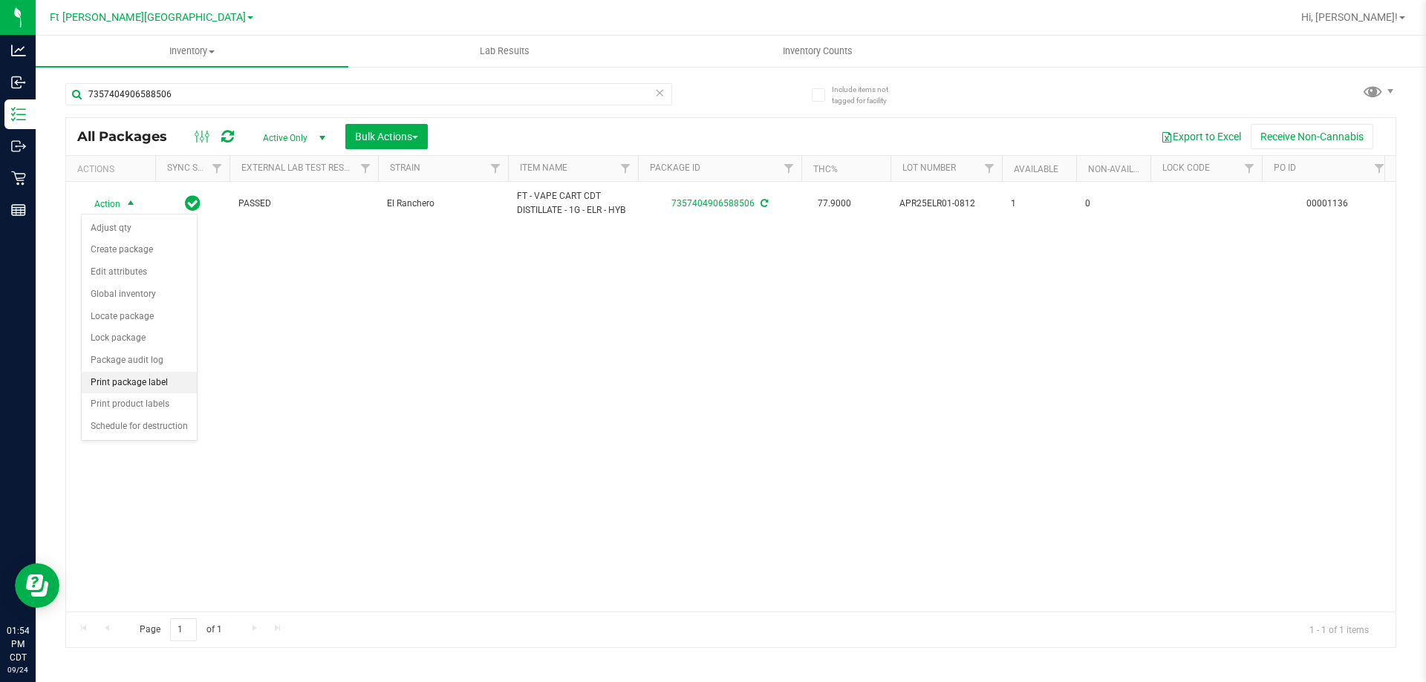
click at [152, 386] on li "Print package label" at bounding box center [139, 383] width 115 height 22
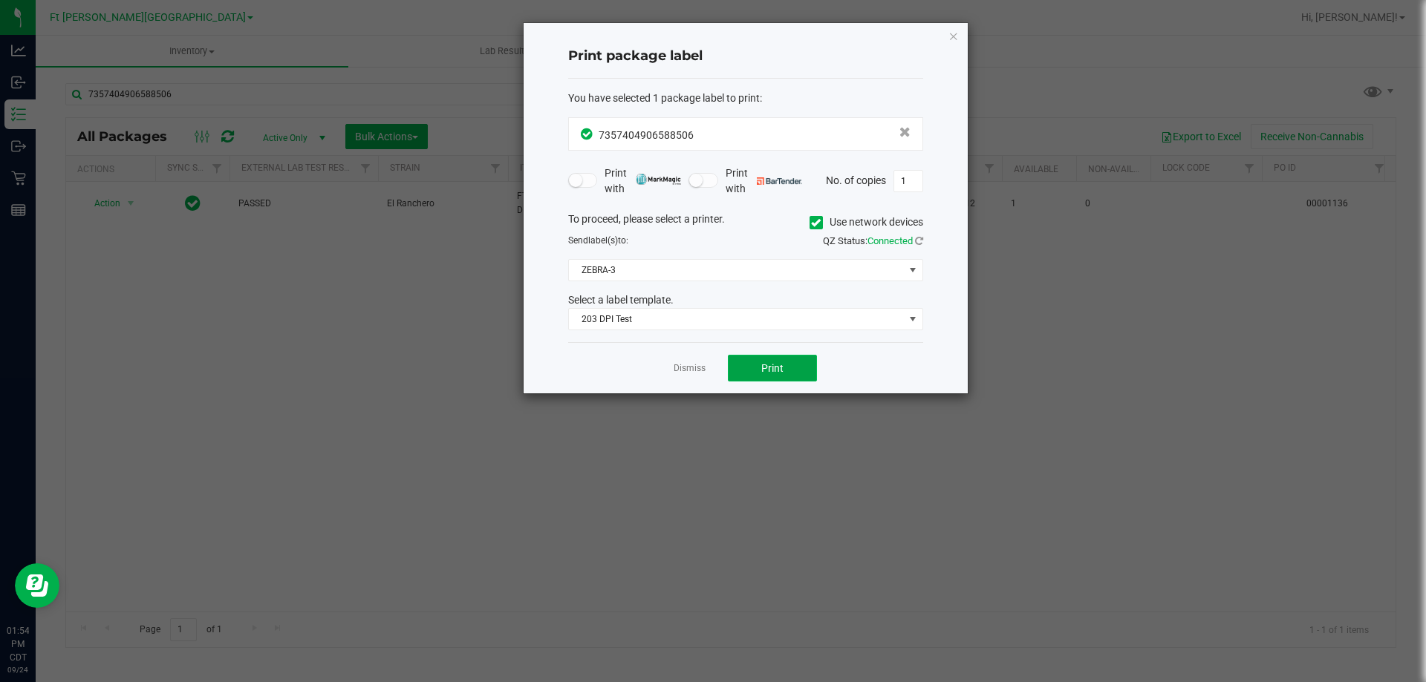
click at [754, 364] on button "Print" at bounding box center [772, 368] width 89 height 27
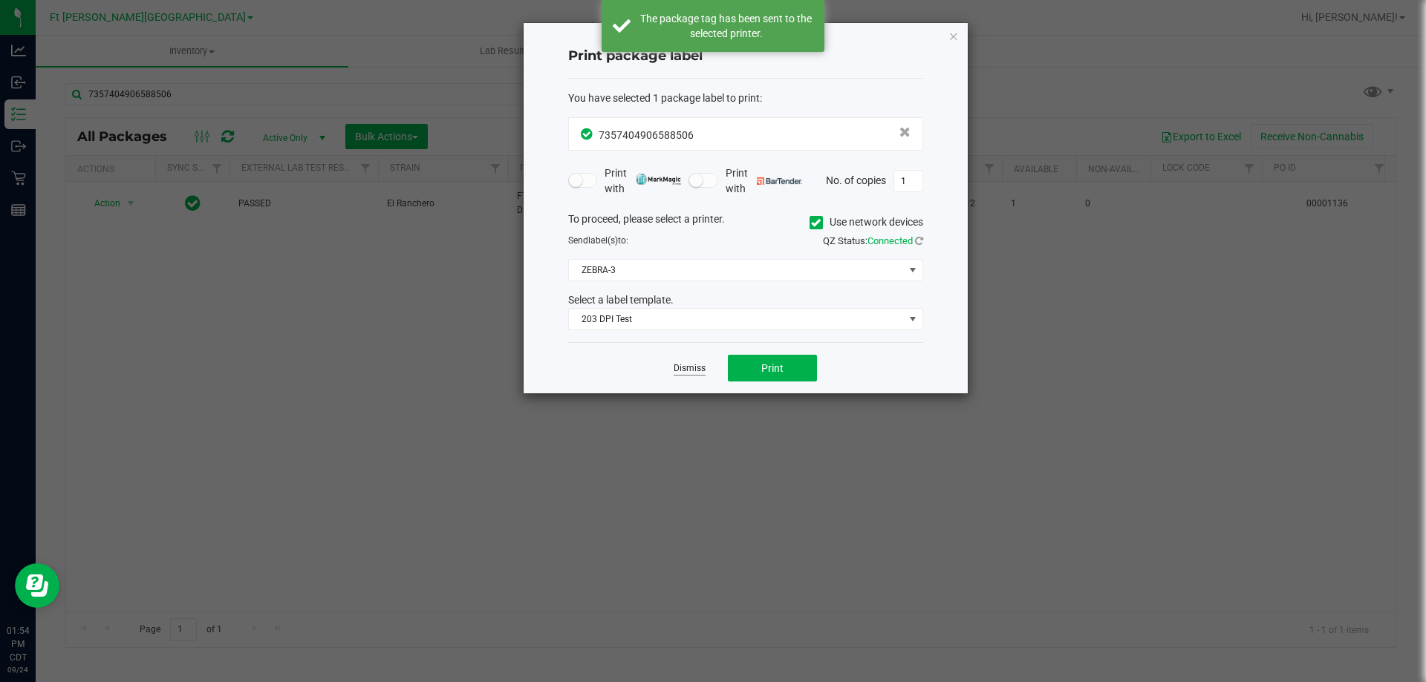
click at [694, 370] on link "Dismiss" at bounding box center [689, 368] width 32 height 13
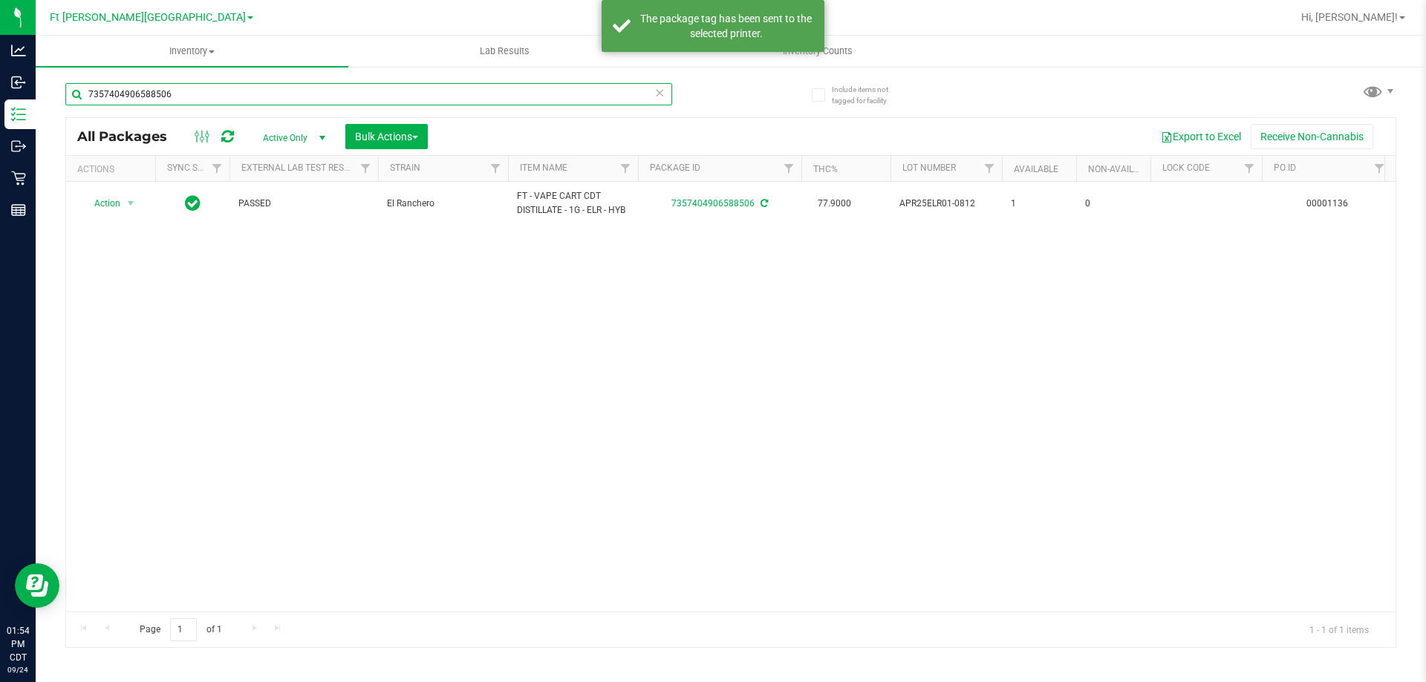
drag, startPoint x: 166, startPoint y: 97, endPoint x: 78, endPoint y: 91, distance: 87.8
click at [78, 91] on input "7357404906588506" at bounding box center [368, 94] width 607 height 22
type input "6"
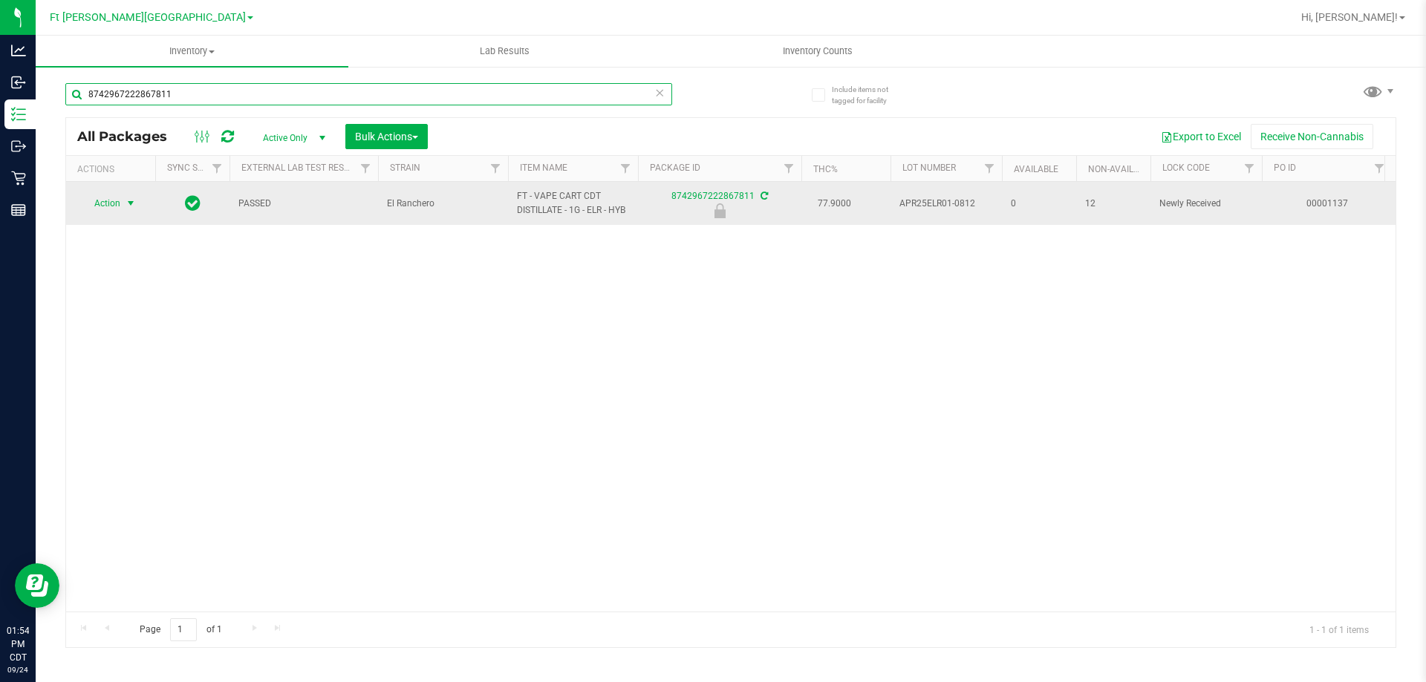
type input "8742967222867811"
click at [128, 206] on span "select" at bounding box center [131, 204] width 12 height 12
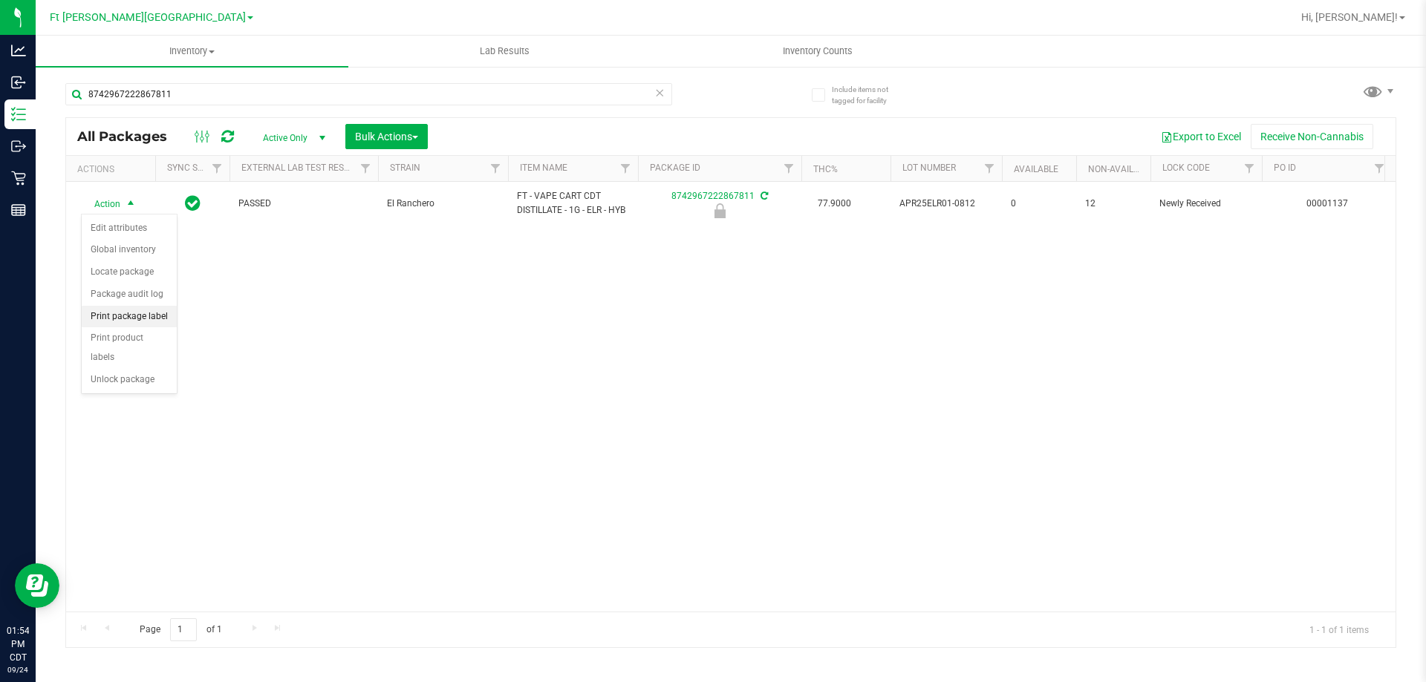
click at [151, 322] on li "Print package label" at bounding box center [129, 317] width 95 height 22
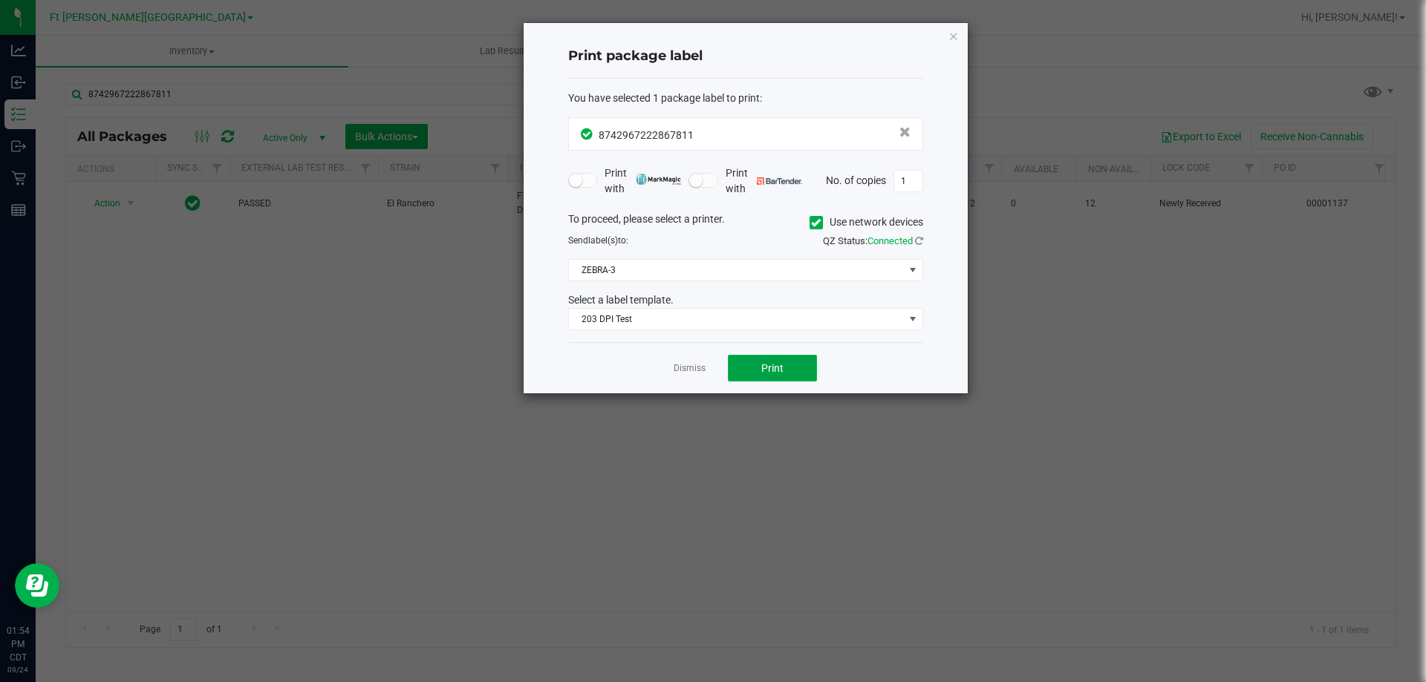
click at [774, 368] on span "Print" at bounding box center [772, 368] width 22 height 12
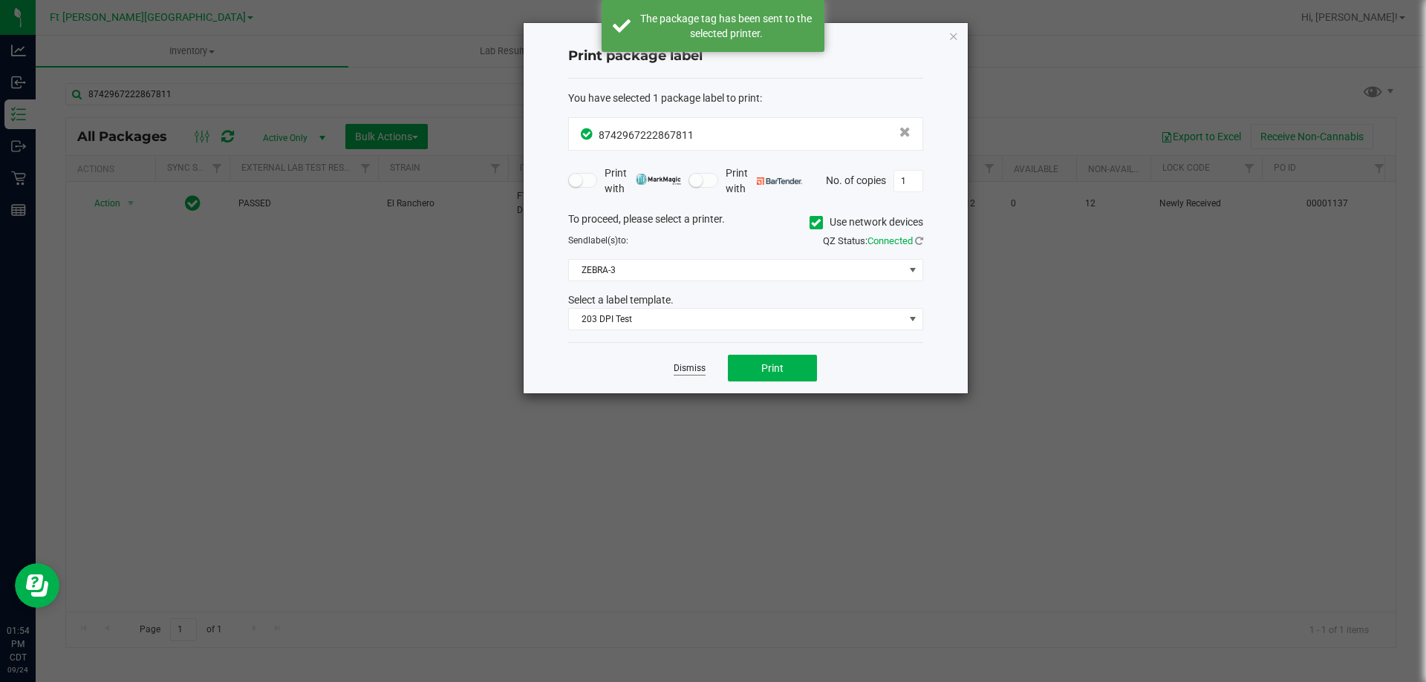
click at [692, 372] on link "Dismiss" at bounding box center [689, 368] width 32 height 13
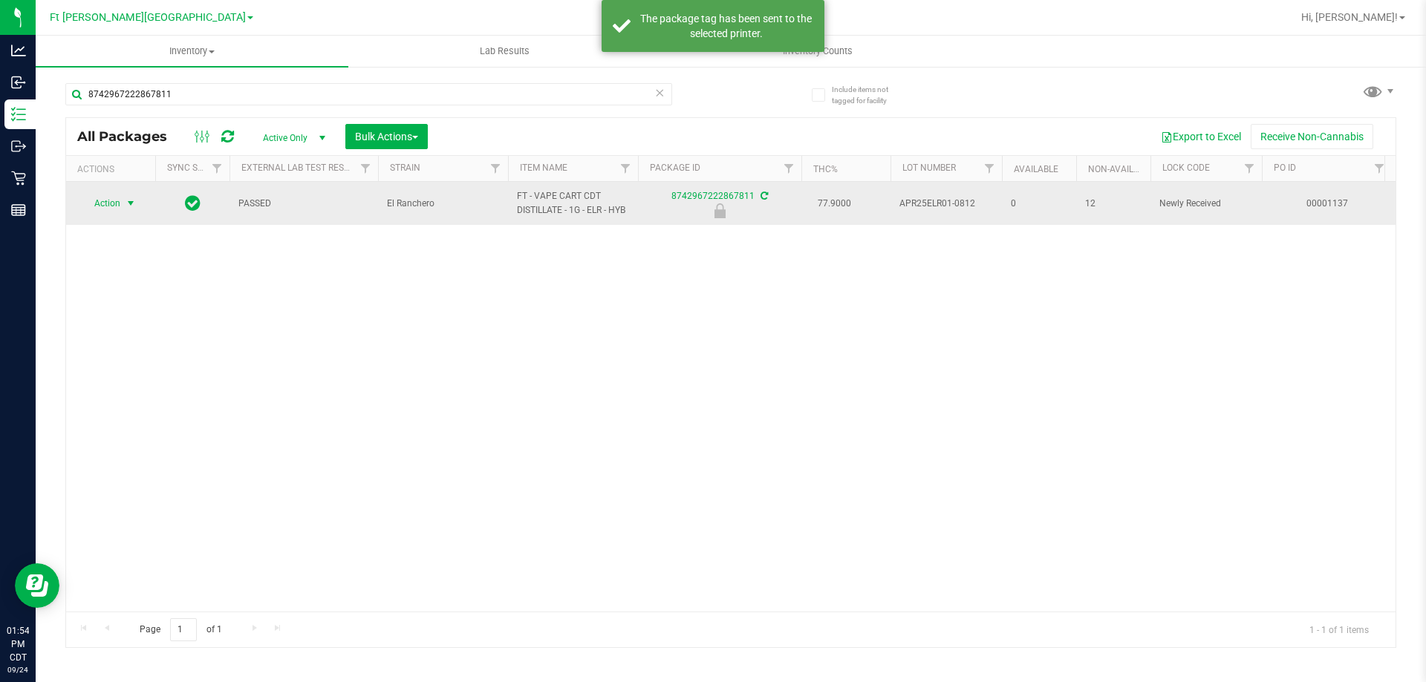
click at [112, 209] on span "Action" at bounding box center [101, 203] width 40 height 21
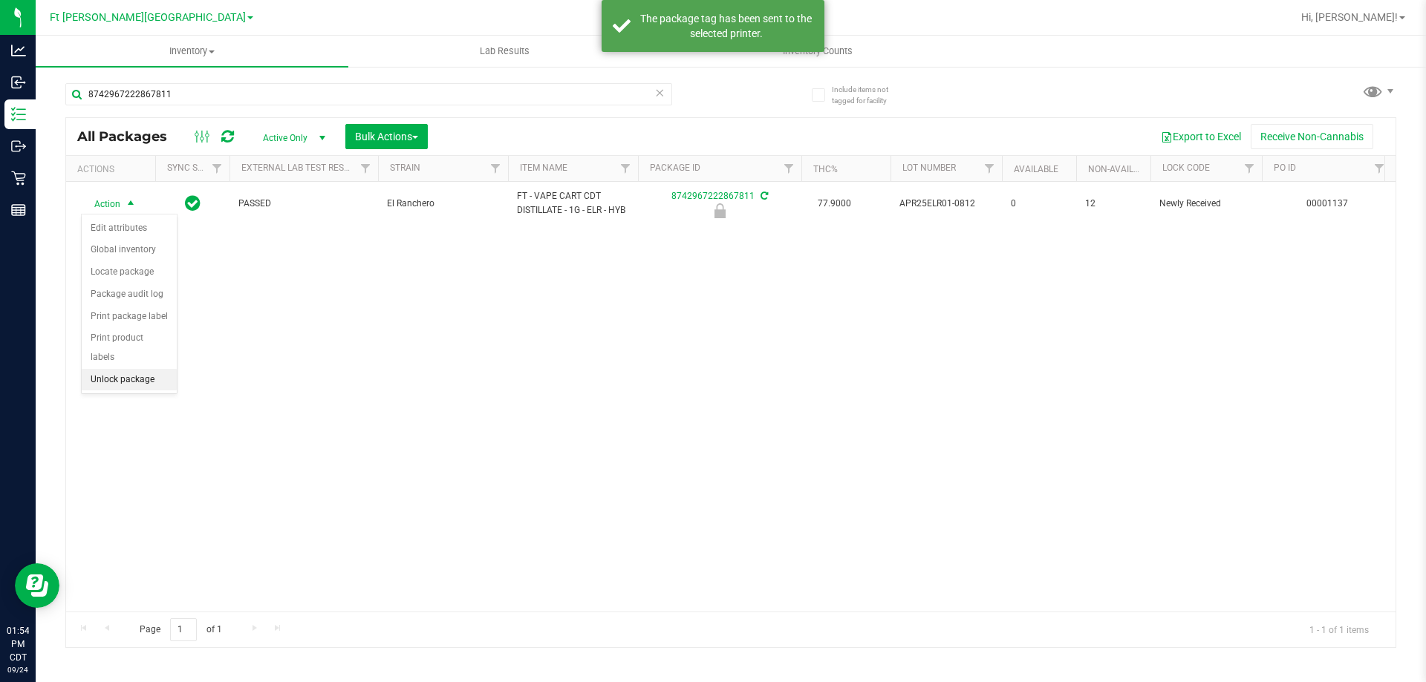
click at [144, 369] on li "Unlock package" at bounding box center [129, 380] width 95 height 22
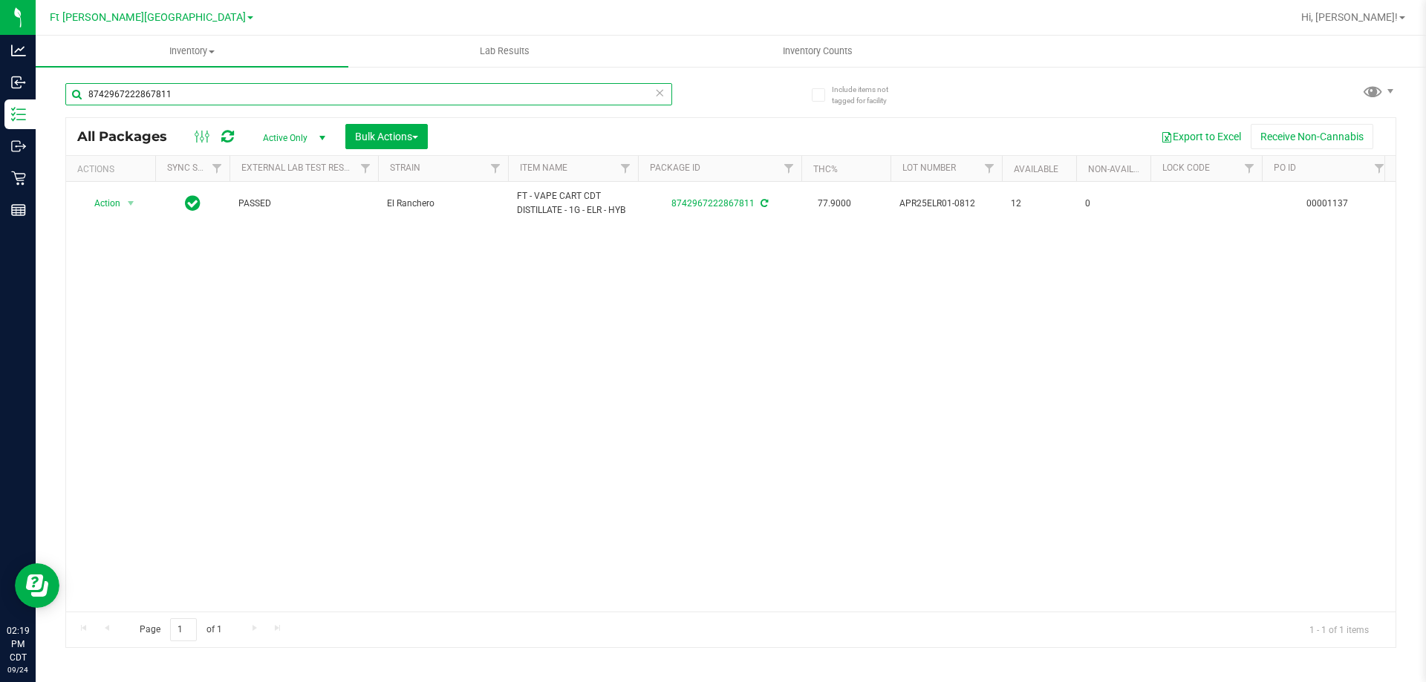
drag, startPoint x: 169, startPoint y: 99, endPoint x: 82, endPoint y: 98, distance: 86.9
click at [85, 99] on input "8742967222867811" at bounding box center [368, 94] width 607 height 22
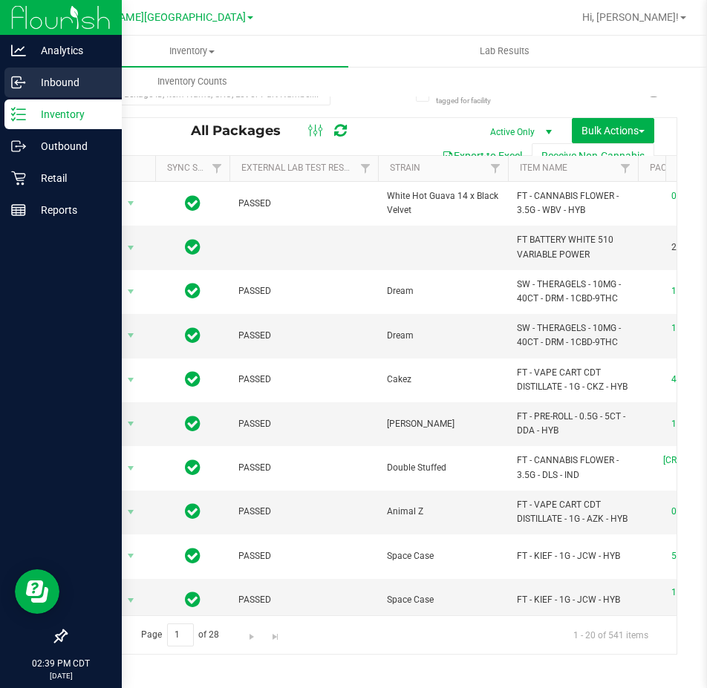
click at [55, 86] on p "Inbound" at bounding box center [70, 83] width 89 height 18
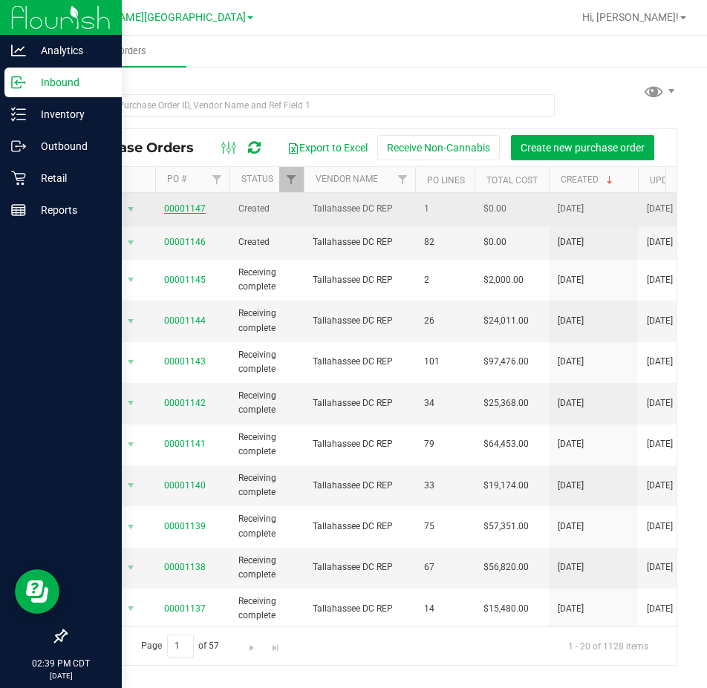
click at [192, 207] on link "00001147" at bounding box center [185, 208] width 42 height 10
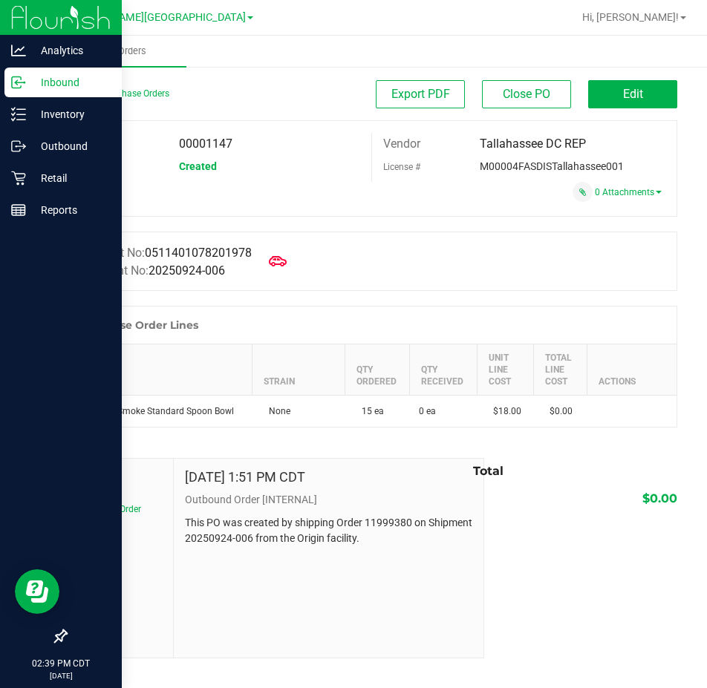
click at [46, 78] on p "Inbound" at bounding box center [70, 83] width 89 height 18
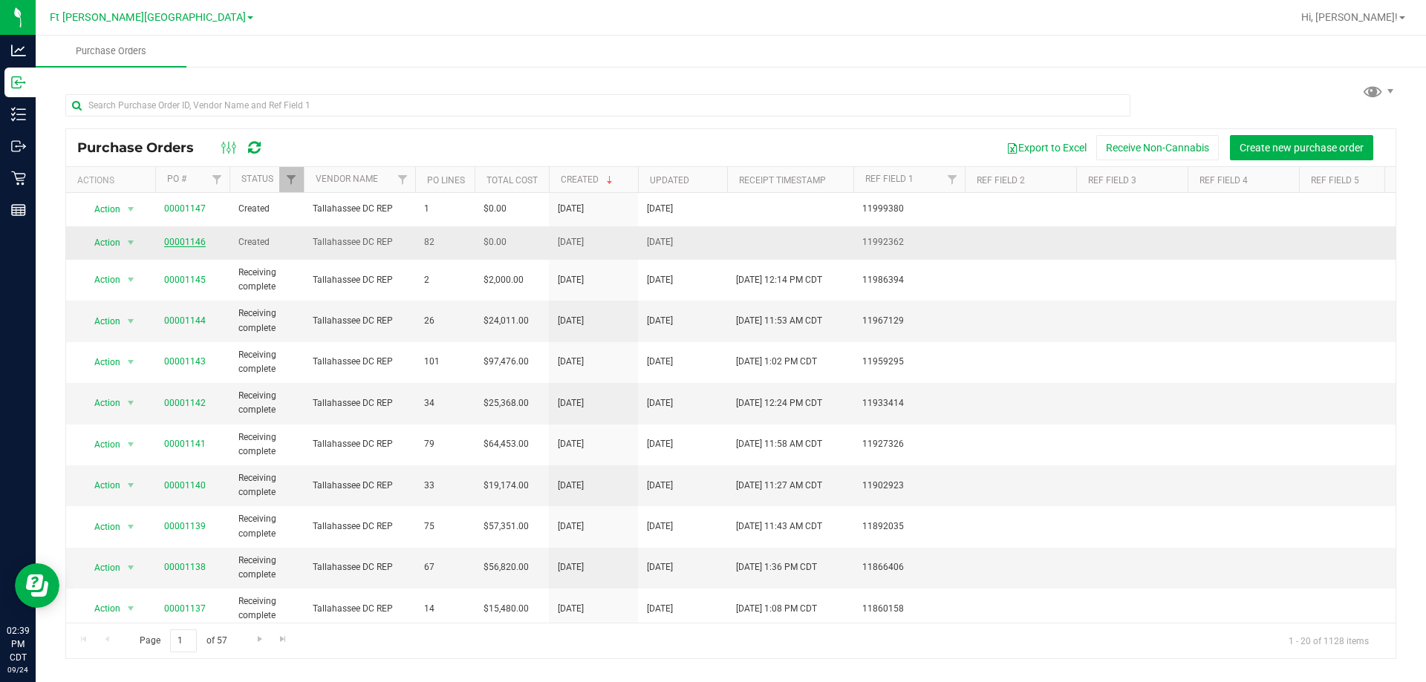
click at [181, 240] on link "00001146" at bounding box center [185, 242] width 42 height 10
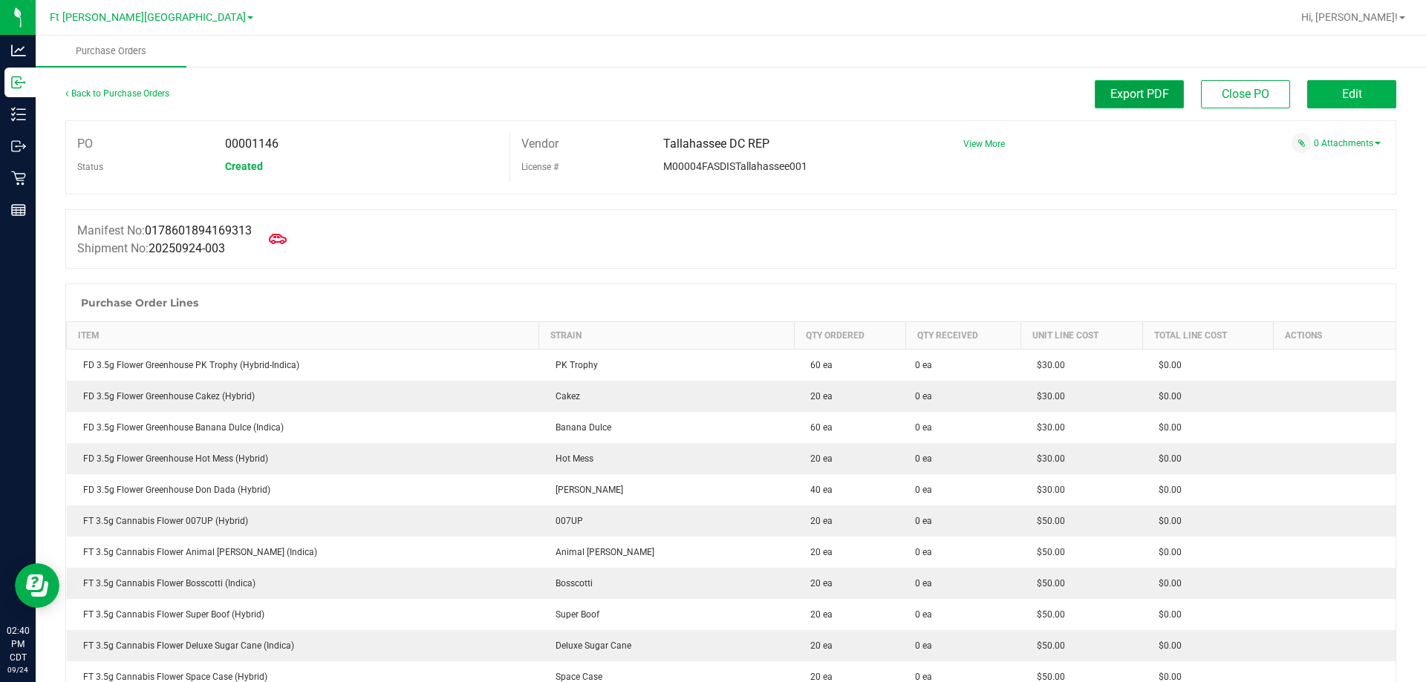
click at [1148, 88] on span "Export PDF" at bounding box center [1139, 94] width 59 height 14
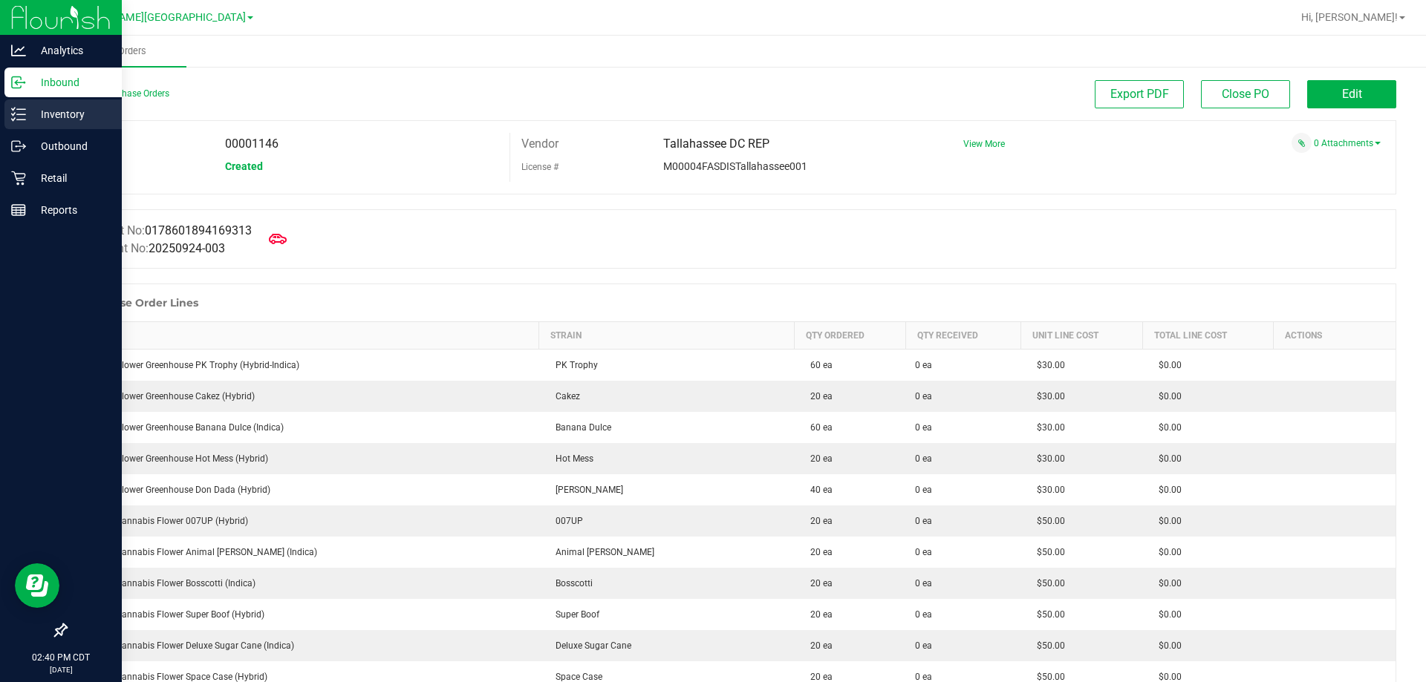
click at [68, 104] on div "Inventory" at bounding box center [62, 114] width 117 height 30
